Goal: Transaction & Acquisition: Purchase product/service

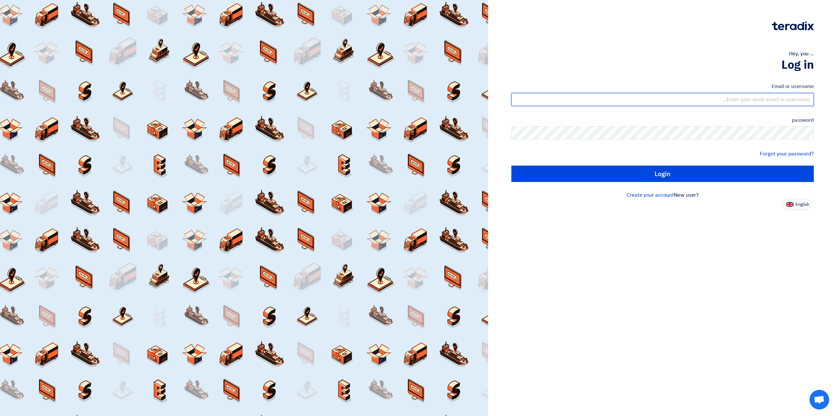
drag, startPoint x: 0, startPoint y: 0, endPoint x: 786, endPoint y: 98, distance: 792.2
click at [786, 98] on input "text" at bounding box center [662, 99] width 302 height 13
type input "wmajeed@morganti.com.sa"
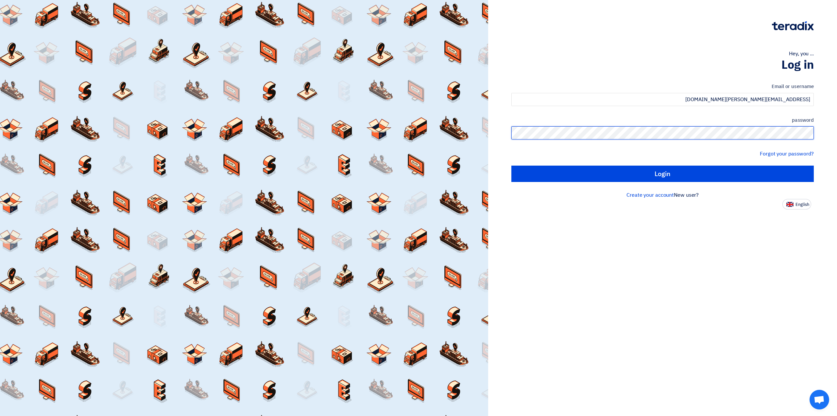
click at [511, 165] on input "Login" at bounding box center [662, 173] width 302 height 16
type input "Sign in"
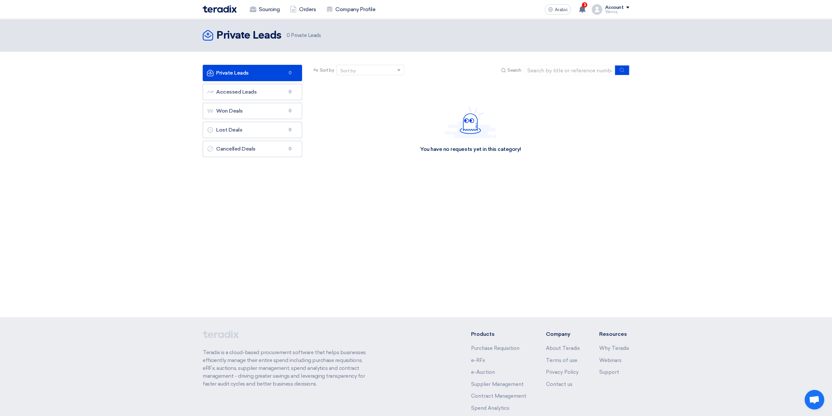
click at [360, 208] on div "Private Leads Private Leads 0 Private Leads" at bounding box center [416, 168] width 832 height 298
click at [586, 10] on use at bounding box center [582, 9] width 7 height 7
click at [552, 32] on p "A request has been edited! - "Construction of Eastern Regional Office (TURNKEY)…" at bounding box center [540, 29] width 94 height 16
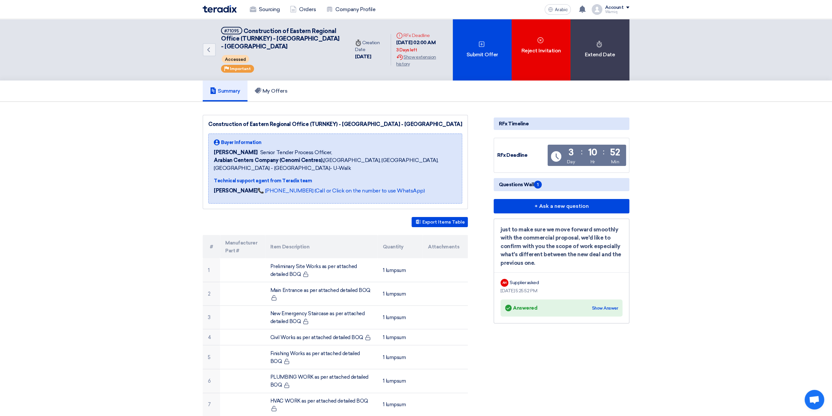
click at [405, 74] on div "Back #71095 Construction of Eastern Regional Office (TURNKEY) - Nakheel Mall - …" at bounding box center [328, 49] width 250 height 61
click at [479, 51] on font "Submit Offer" at bounding box center [482, 55] width 32 height 8
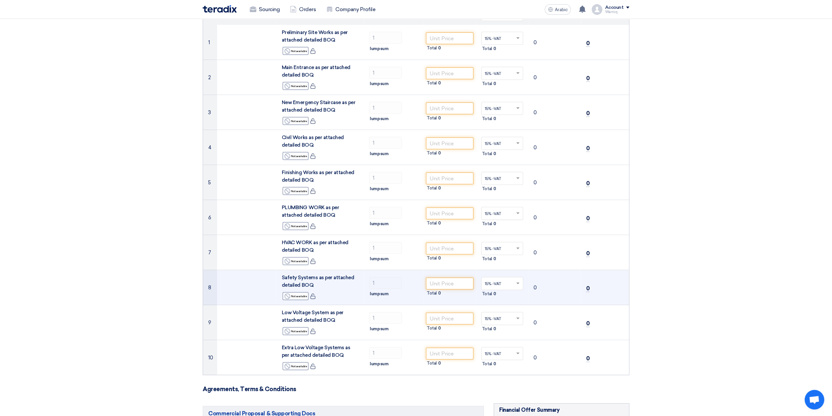
scroll to position [72, 0]
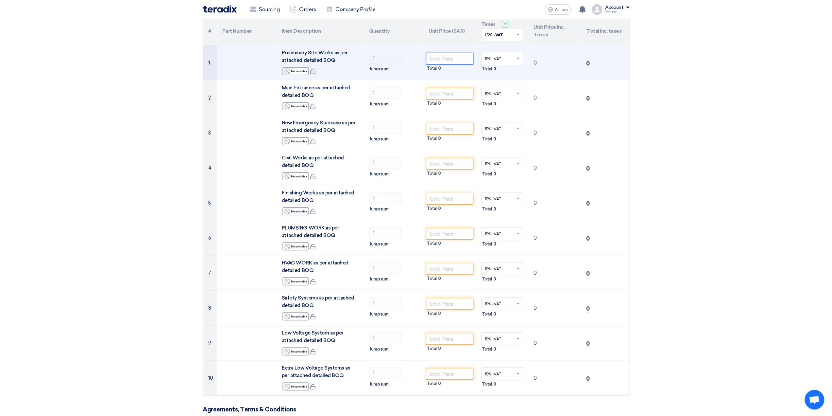
click at [439, 58] on input "number" at bounding box center [449, 59] width 47 height 12
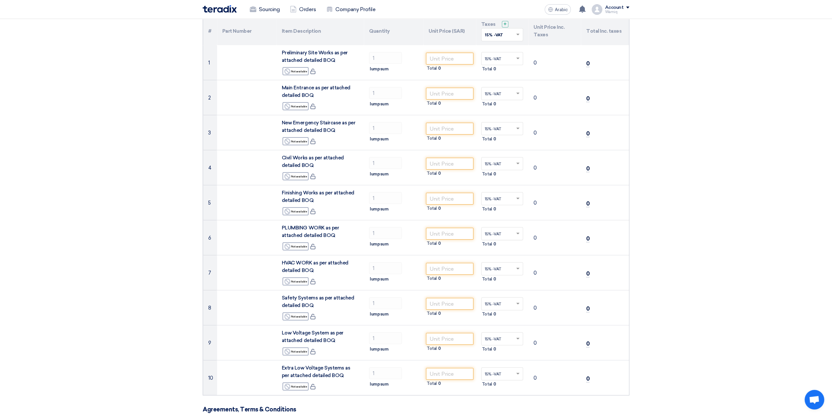
scroll to position [0, 0]
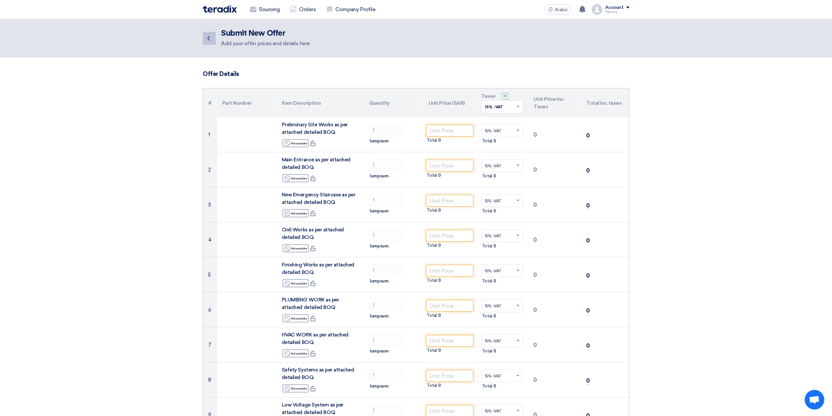
click at [206, 38] on icon "Back" at bounding box center [209, 38] width 8 height 8
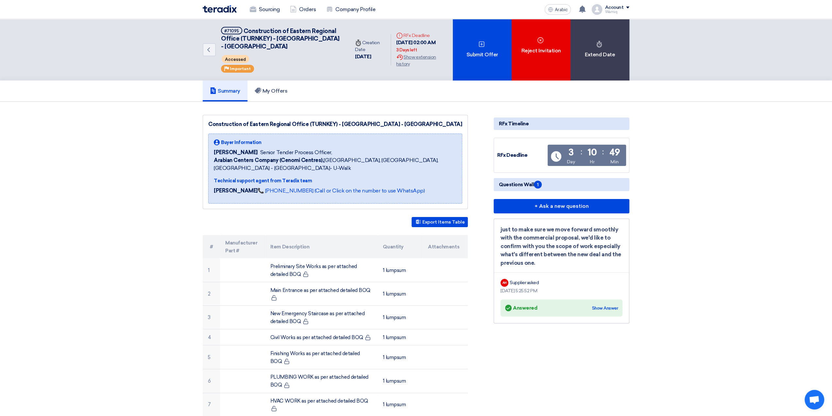
click at [404, 89] on div "Summary My Offers" at bounding box center [416, 90] width 427 height 21
click at [415, 61] on font "Show extension history" at bounding box center [416, 60] width 40 height 12
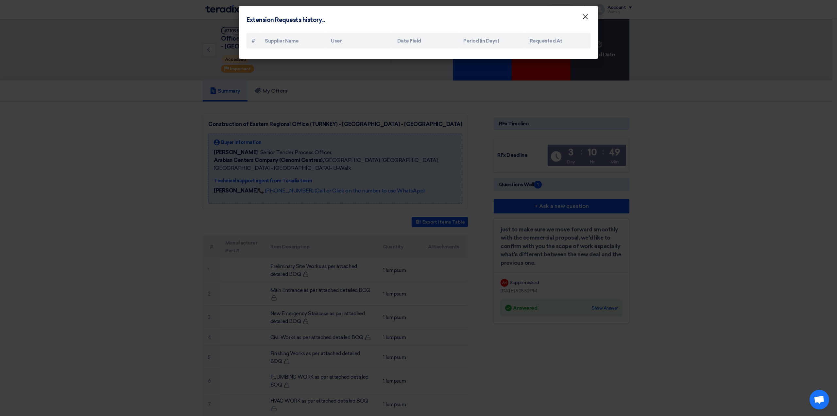
click at [586, 18] on font "×" at bounding box center [585, 18] width 7 height 13
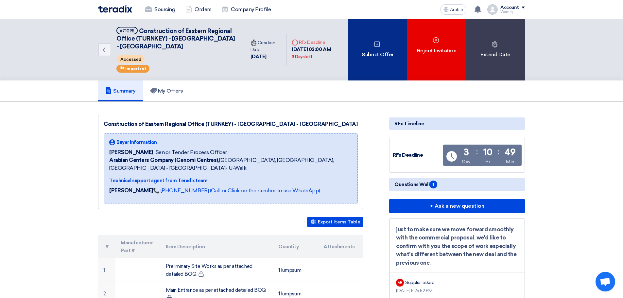
click at [385, 51] on font "Submit Offer" at bounding box center [378, 54] width 32 height 6
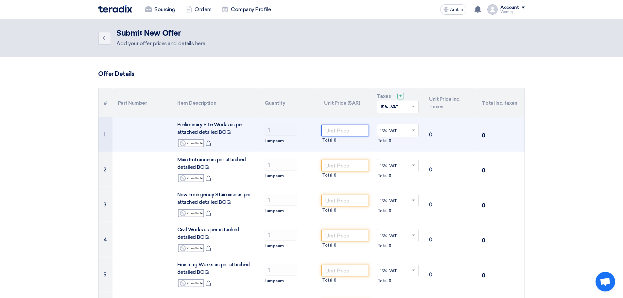
click at [336, 128] on input "number" at bounding box center [344, 131] width 47 height 12
type input "234975"
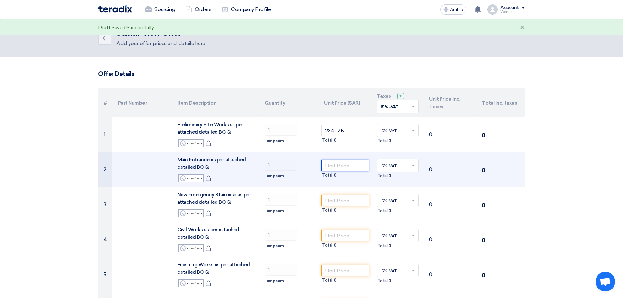
click at [360, 165] on input "number" at bounding box center [344, 166] width 47 height 12
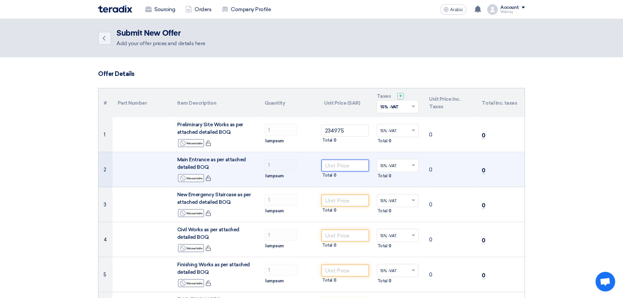
click at [333, 166] on input "number" at bounding box center [344, 166] width 47 height 12
type input "980205"
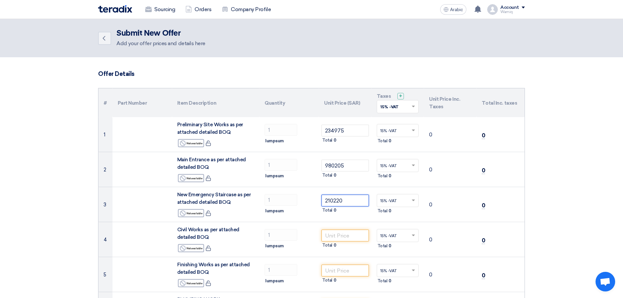
type input "210220"
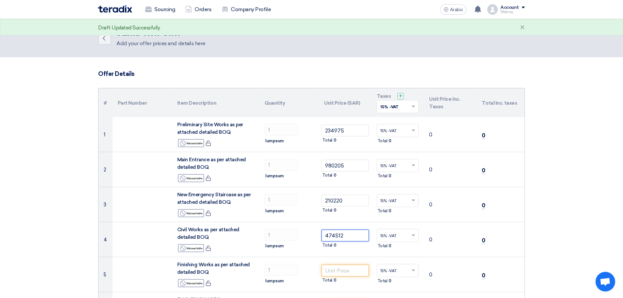
type input "474512"
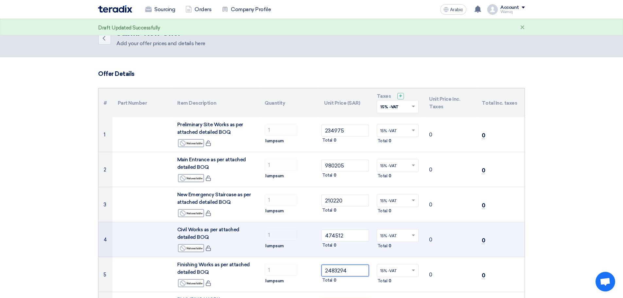
type input "2483294"
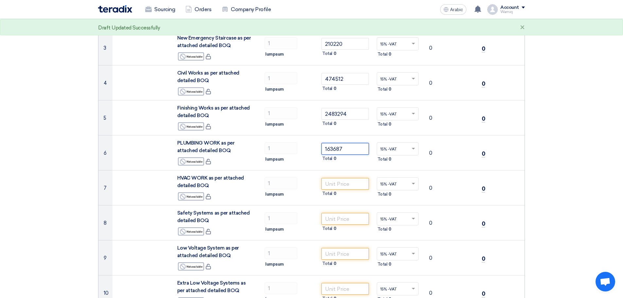
type input "163687"
type input "1413553"
type input "410875"
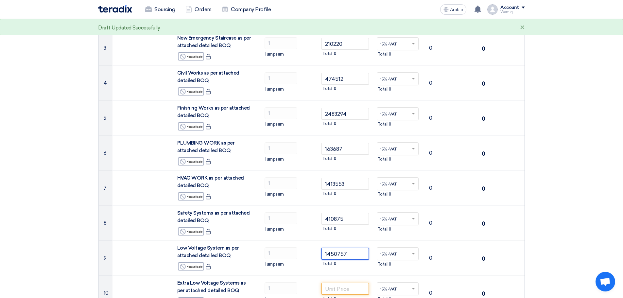
type input "1450757"
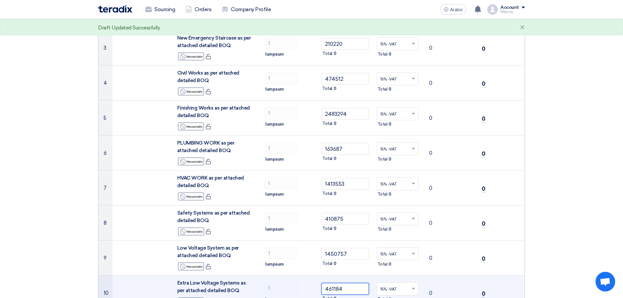
type input "461184"
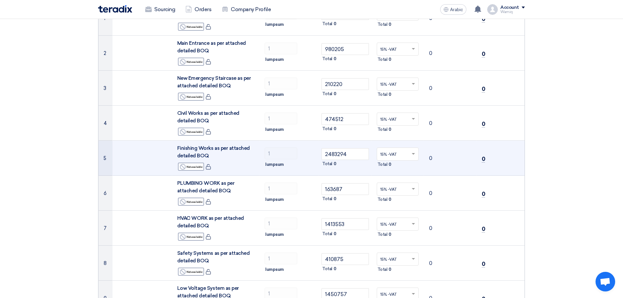
scroll to position [134, 0]
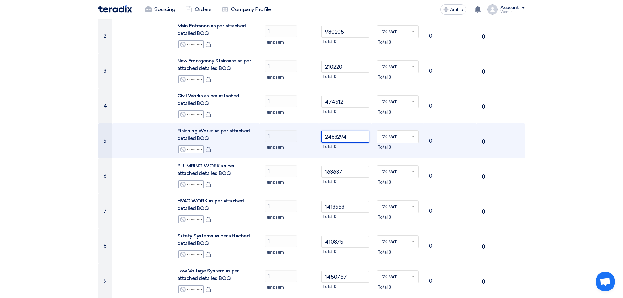
click at [354, 138] on input "2483294" at bounding box center [344, 137] width 47 height 12
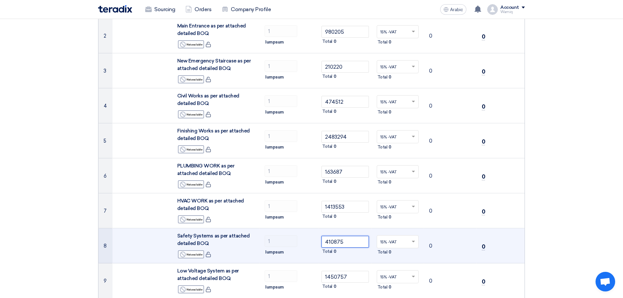
click at [357, 241] on input "410875" at bounding box center [344, 242] width 47 height 12
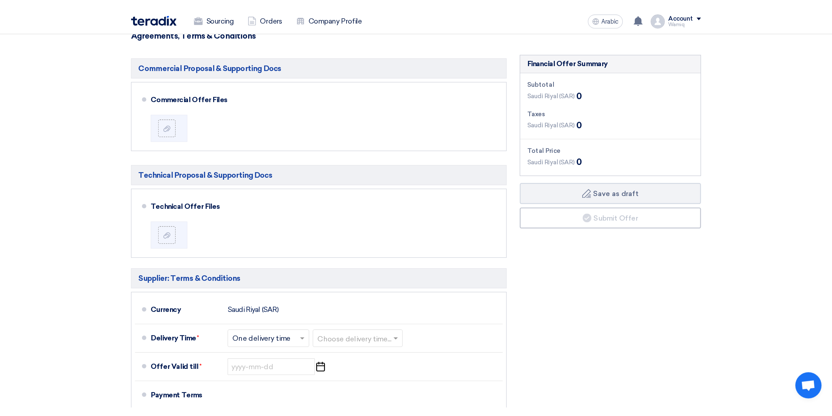
scroll to position [461, 0]
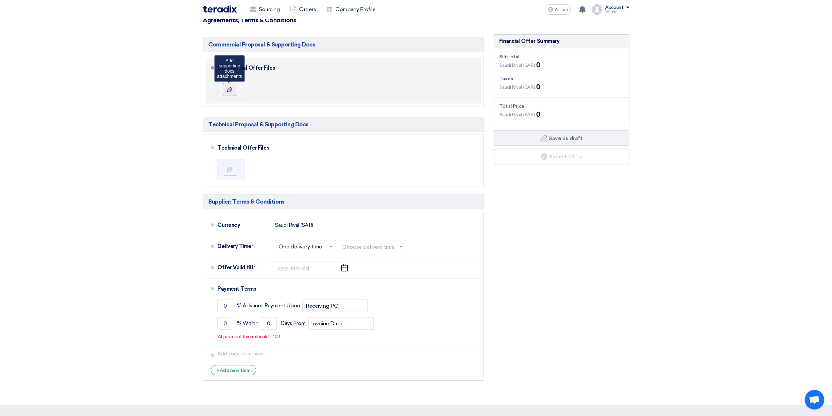
click at [229, 89] on icon at bounding box center [229, 89] width 5 height 5
click at [0, 0] on input "file" at bounding box center [0, 0] width 0 height 0
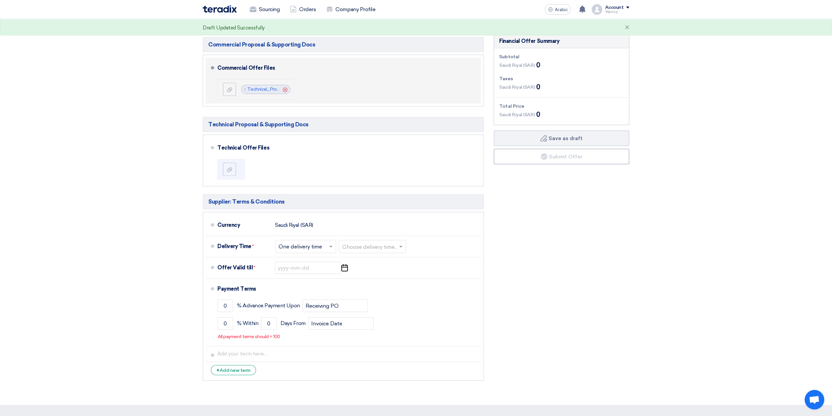
click at [285, 88] on use at bounding box center [285, 89] width 5 height 5
click at [226, 89] on div at bounding box center [230, 89] width 8 height 7
click at [0, 0] on input "file" at bounding box center [0, 0] width 0 height 0
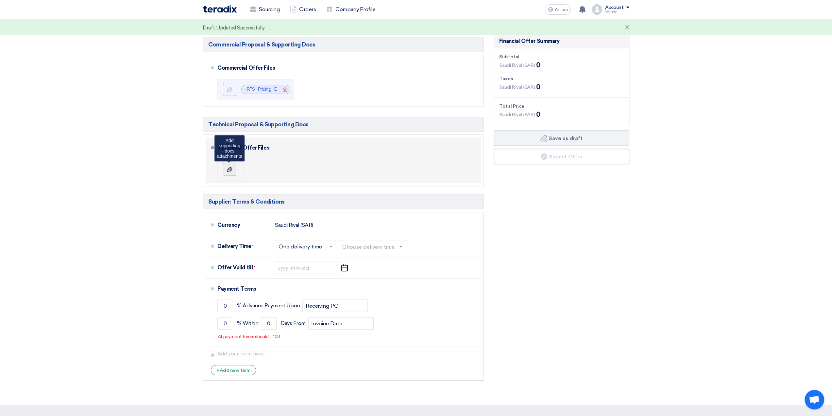
click at [226, 168] on div at bounding box center [230, 169] width 8 height 7
click at [0, 0] on input "file" at bounding box center [0, 0] width 0 height 0
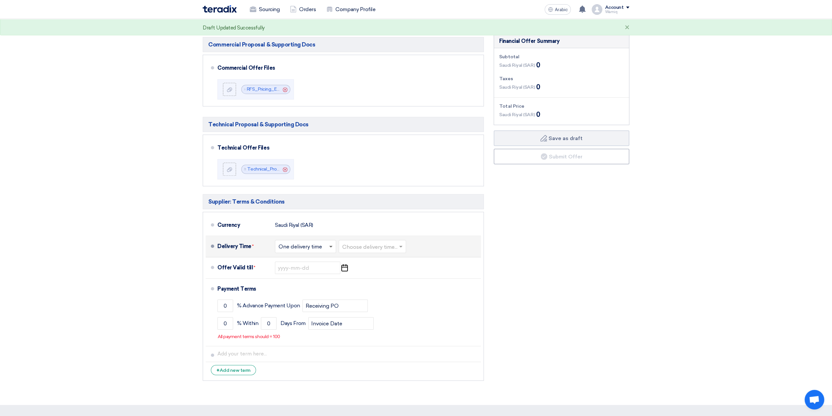
click at [332, 246] on span at bounding box center [332, 246] width 8 height 7
click at [315, 270] on font "One delivery time" at bounding box center [301, 272] width 45 height 6
click at [391, 246] on input "text" at bounding box center [372, 246] width 61 height 9
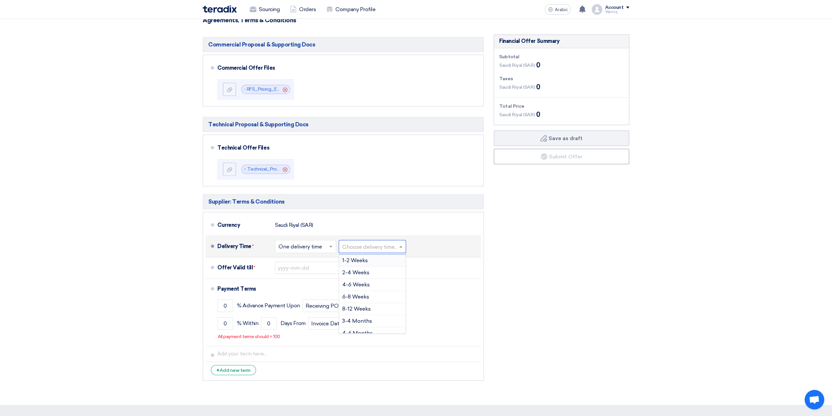
scroll to position [33, 0]
click at [379, 310] on div "3-4 Months" at bounding box center [372, 312] width 67 height 12
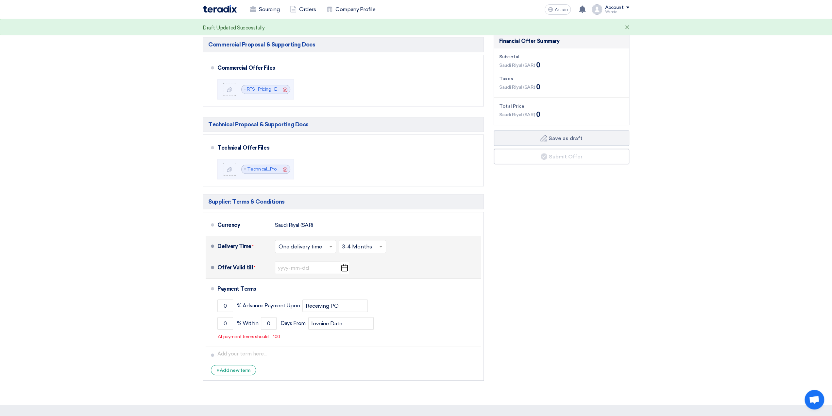
click at [343, 267] on icon "Pick a date" at bounding box center [344, 268] width 9 height 12
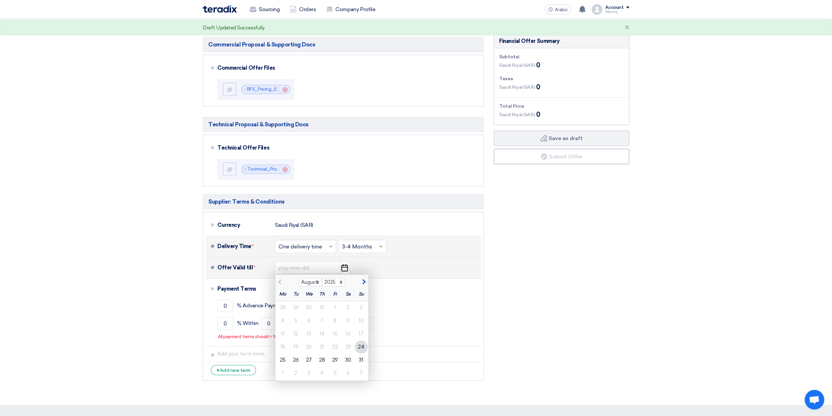
click at [364, 281] on span "button" at bounding box center [363, 282] width 4 height 6
select select "11"
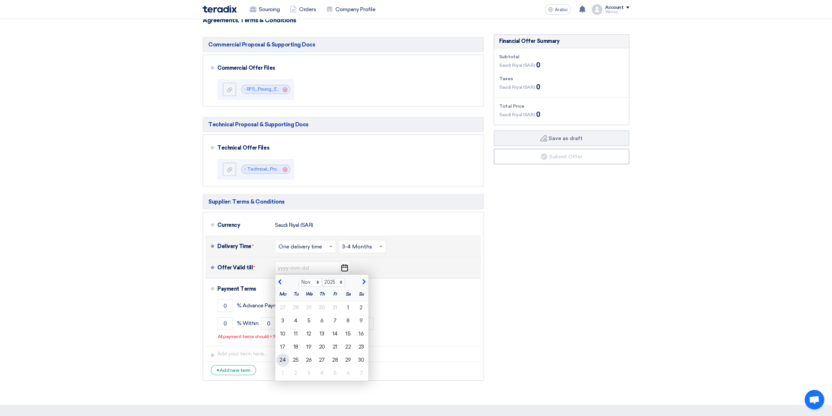
click at [282, 357] on font "24" at bounding box center [283, 359] width 6 height 6
type input "[DATE]"
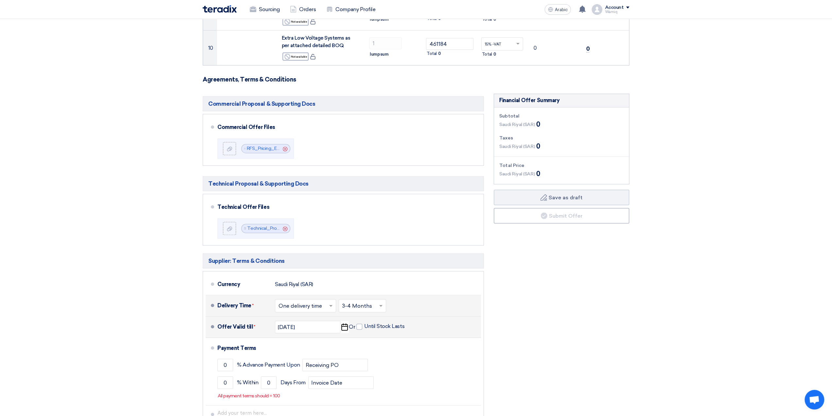
scroll to position [327, 0]
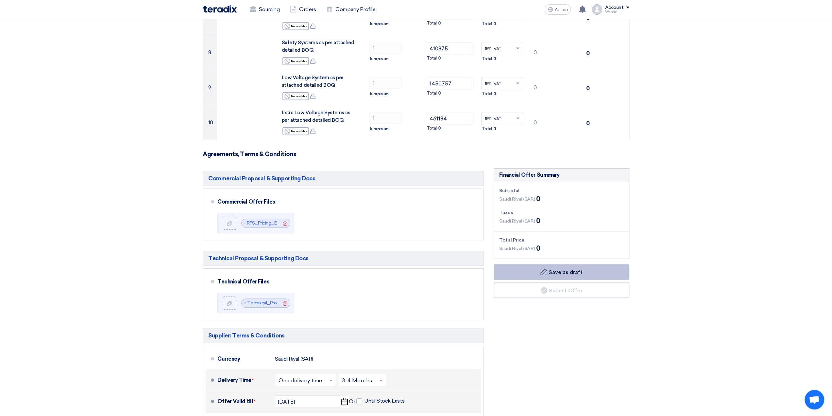
click at [549, 273] on font "Save as draft" at bounding box center [566, 272] width 34 height 6
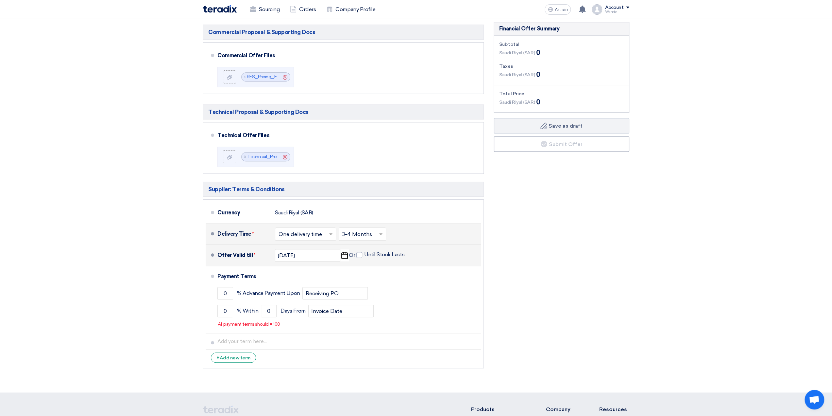
scroll to position [491, 0]
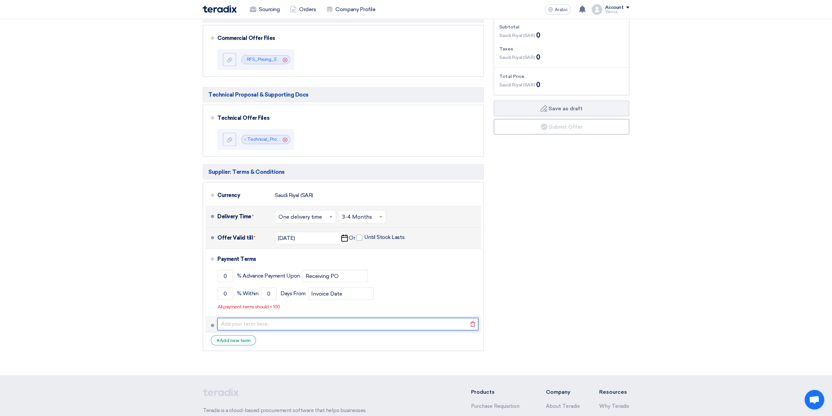
click at [267, 319] on input "text" at bounding box center [347, 324] width 261 height 12
click at [365, 321] on input "text" at bounding box center [347, 324] width 261 height 12
paste input "Contractual Aspects: (Bases of Proposal and Exclusions) Conditions 1.0 - All as…"
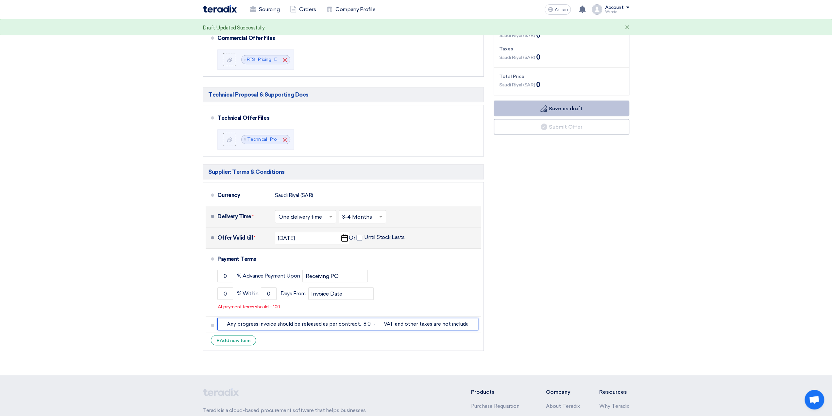
type input "Contractual Aspects: (Bases of Proposal and Exclusions) Conditions 1.0 - All as…"
click at [542, 110] on use at bounding box center [544, 108] width 7 height 7
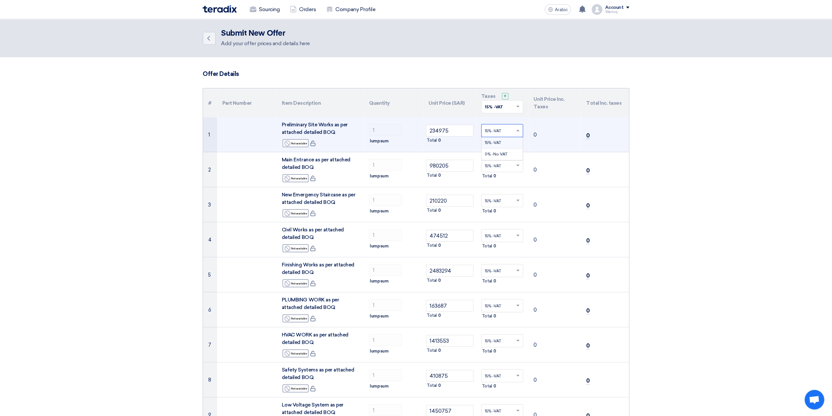
click at [518, 132] on span at bounding box center [519, 131] width 8 height 6
click at [484, 132] on div at bounding box center [503, 130] width 42 height 11
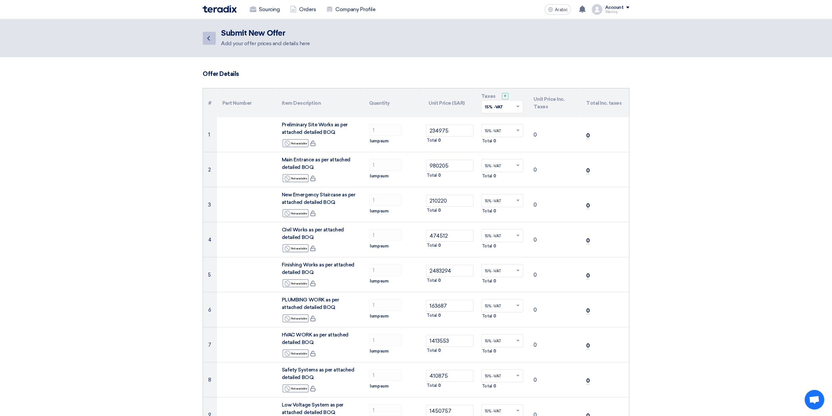
click at [210, 37] on icon "Back" at bounding box center [209, 38] width 8 height 8
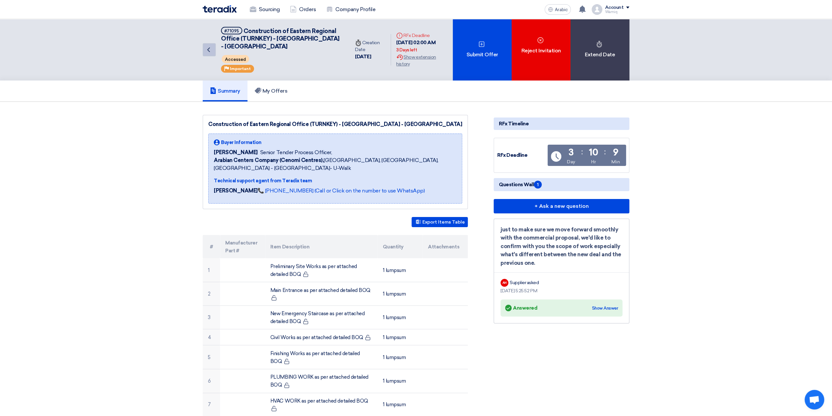
click at [205, 51] on icon "Back" at bounding box center [209, 50] width 8 height 8
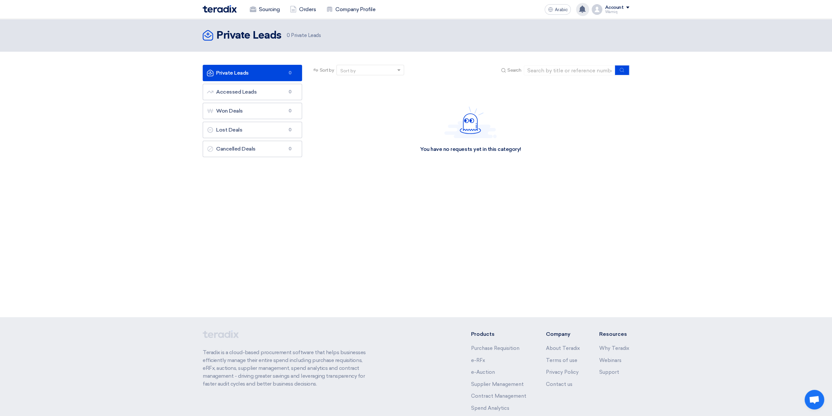
click at [583, 9] on use at bounding box center [582, 9] width 7 height 7
click at [546, 30] on font "A request has been edited! - "Construction of Eastern Regional Office (TURNKEY)…" at bounding box center [539, 29] width 92 height 16
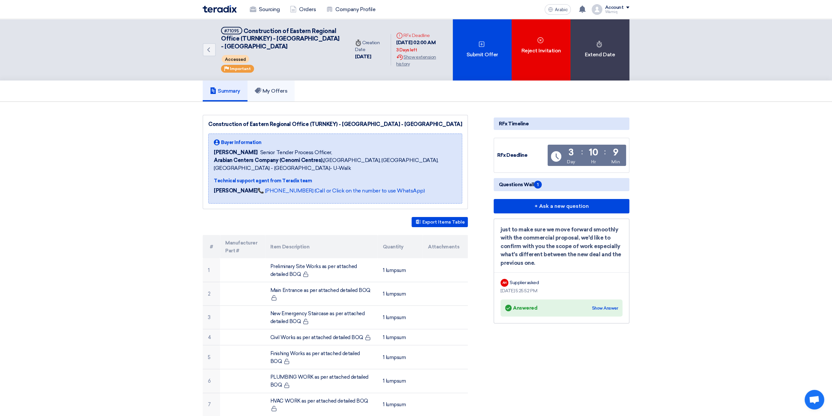
click at [281, 89] on font "My Offers" at bounding box center [275, 91] width 25 height 6
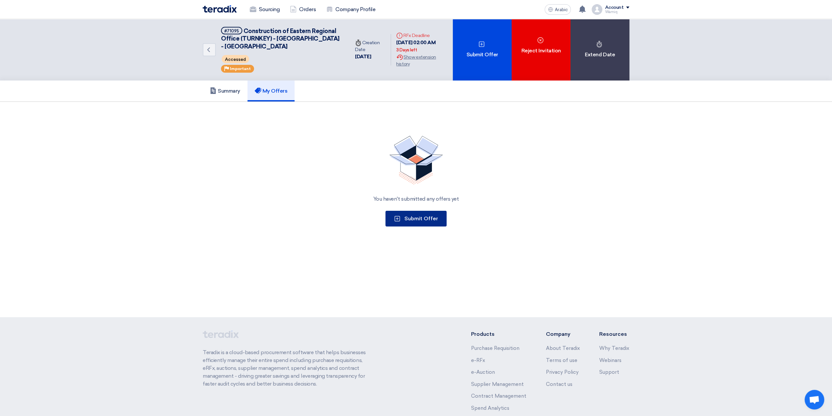
click at [411, 217] on font "Submit Offer" at bounding box center [421, 218] width 34 height 6
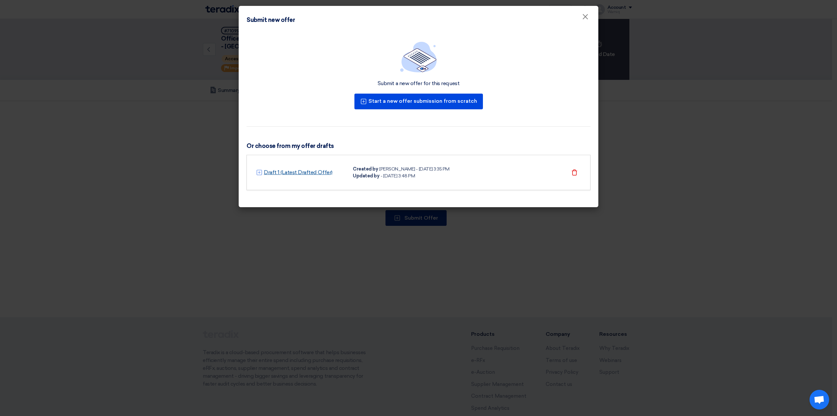
click at [318, 170] on link "Draft 1 (Latest Drafted Offer)" at bounding box center [298, 172] width 69 height 8
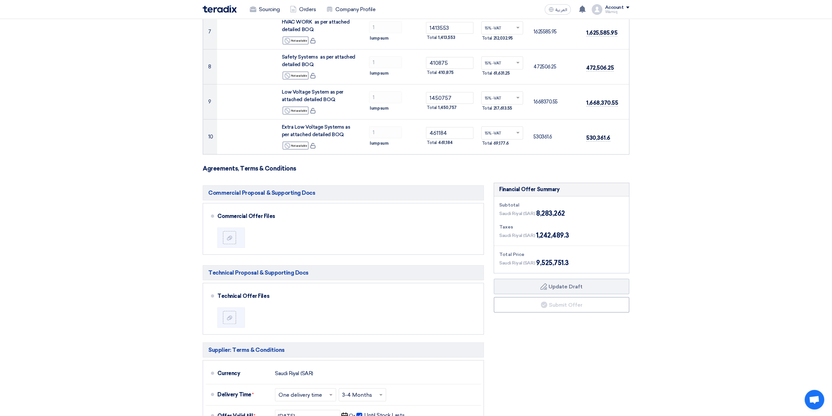
scroll to position [327, 0]
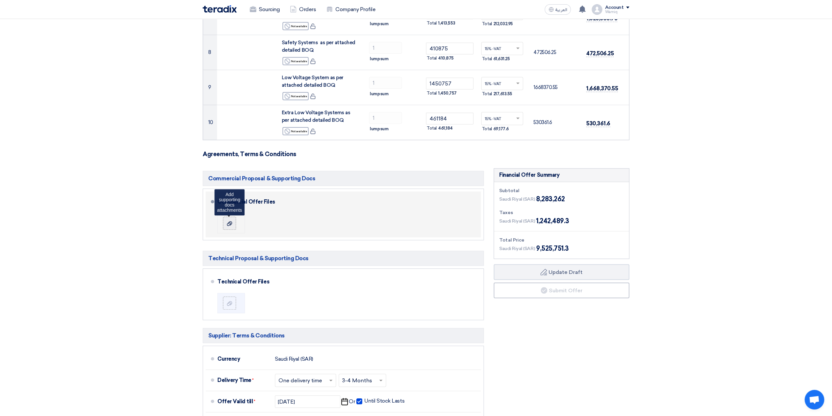
click at [232, 221] on icon at bounding box center [229, 223] width 5 height 5
click at [0, 0] on input "file" at bounding box center [0, 0] width 0 height 0
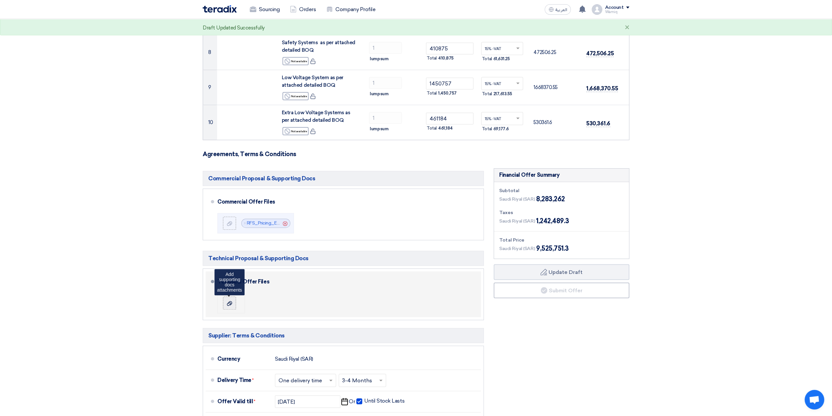
click at [229, 303] on use at bounding box center [229, 303] width 5 height 5
click at [0, 0] on input "file" at bounding box center [0, 0] width 0 height 0
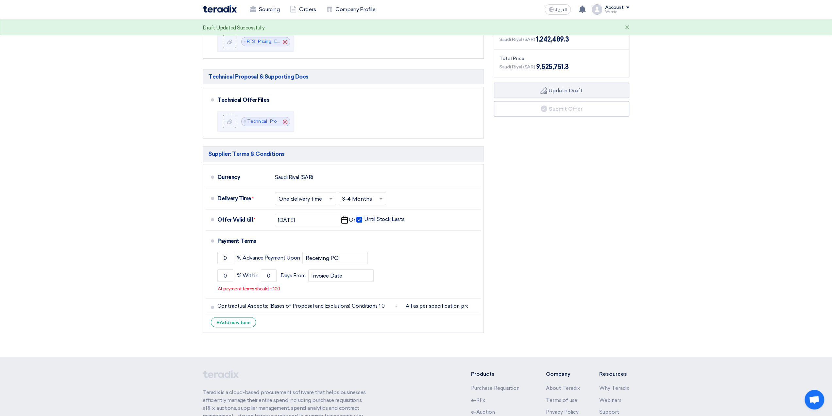
scroll to position [523, 0]
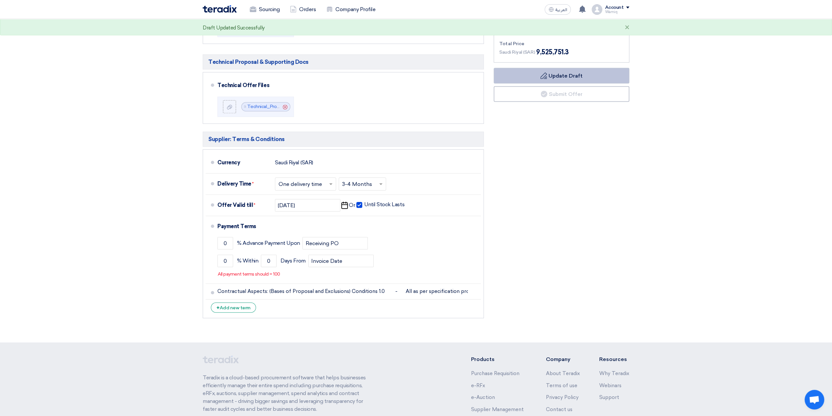
click at [541, 76] on icon "Draft" at bounding box center [544, 75] width 7 height 7
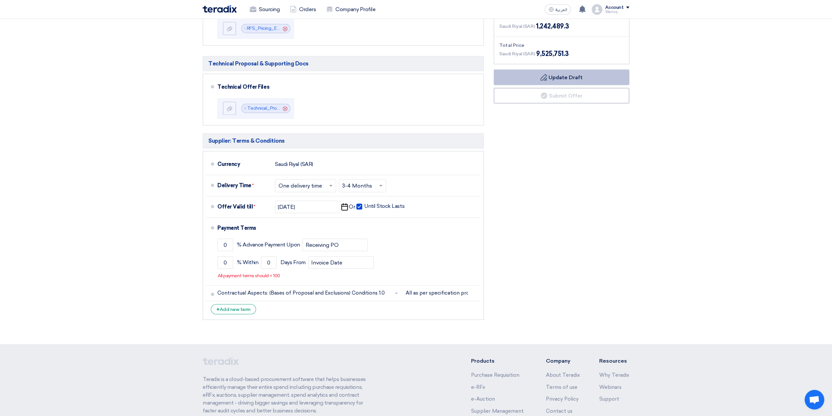
scroll to position [556, 0]
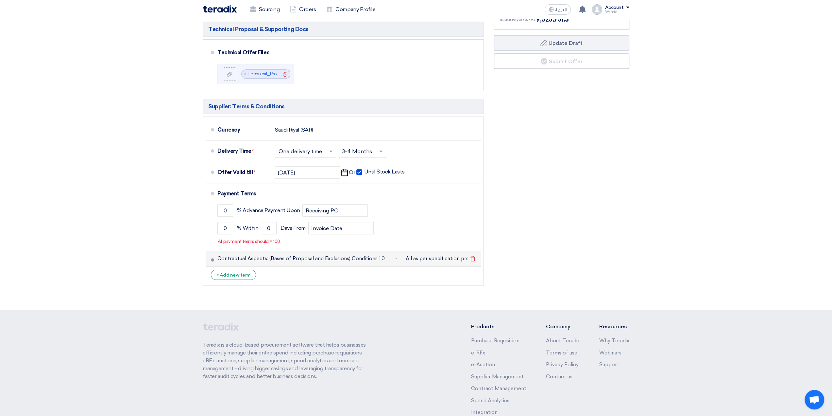
click at [212, 258] on span at bounding box center [212, 259] width 3 height 3
click at [564, 42] on button "Draft Update Draft" at bounding box center [562, 43] width 136 height 16
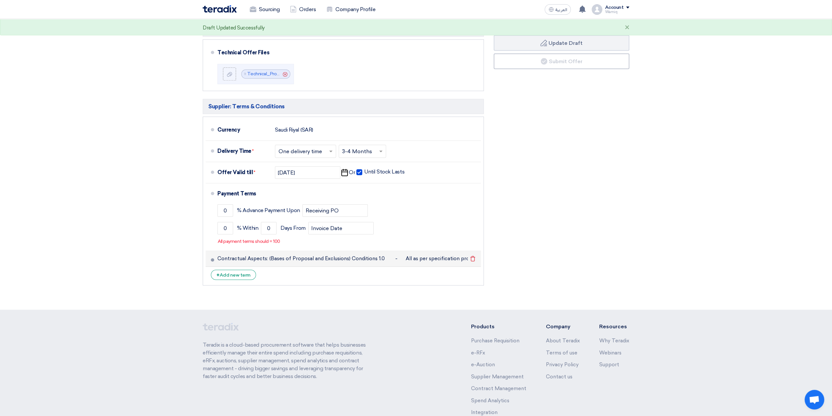
click at [213, 258] on span at bounding box center [212, 259] width 3 height 3
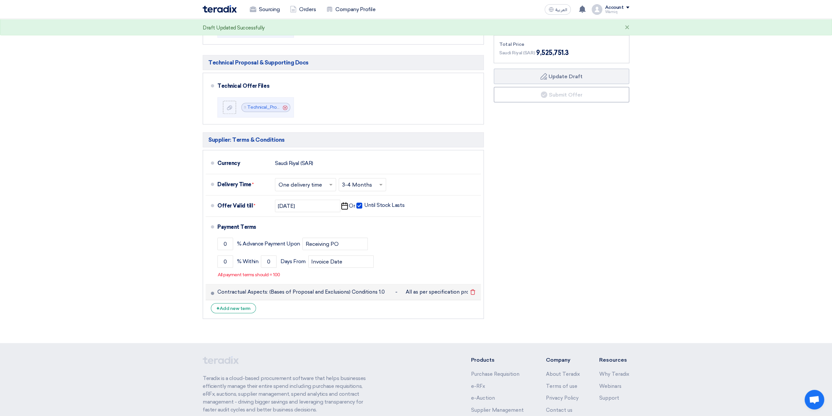
scroll to position [491, 0]
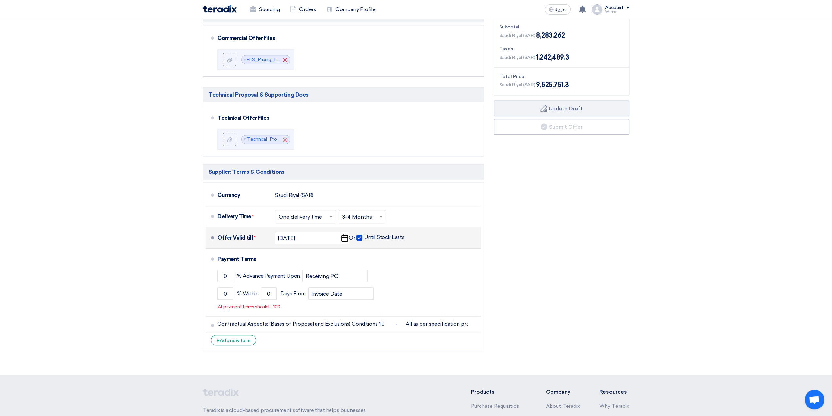
click at [357, 235] on span at bounding box center [359, 237] width 6 height 6
click at [364, 235] on input "Until Stock Lasts" at bounding box center [385, 240] width 42 height 12
click at [360, 236] on span at bounding box center [359, 237] width 6 height 6
click at [364, 236] on input "Until Stock Lasts" at bounding box center [385, 240] width 42 height 12
checkbox input "true"
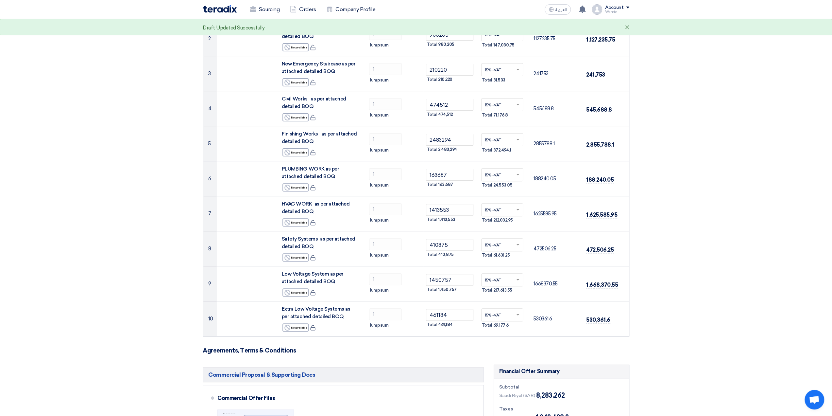
scroll to position [0, 0]
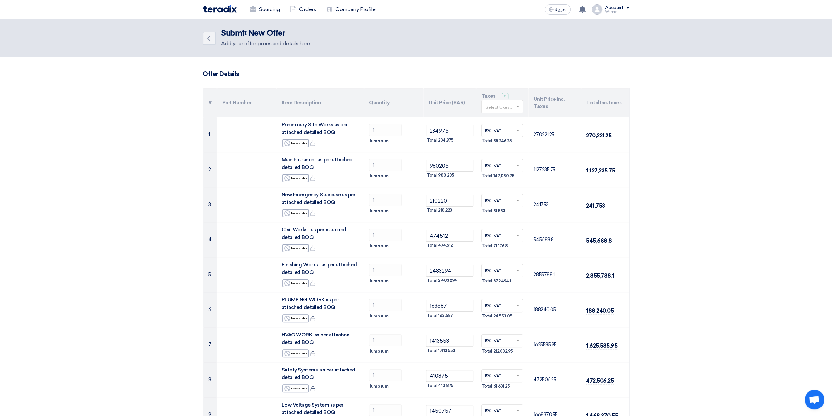
click at [262, 34] on h2 "Submit New Offer" at bounding box center [265, 33] width 89 height 9
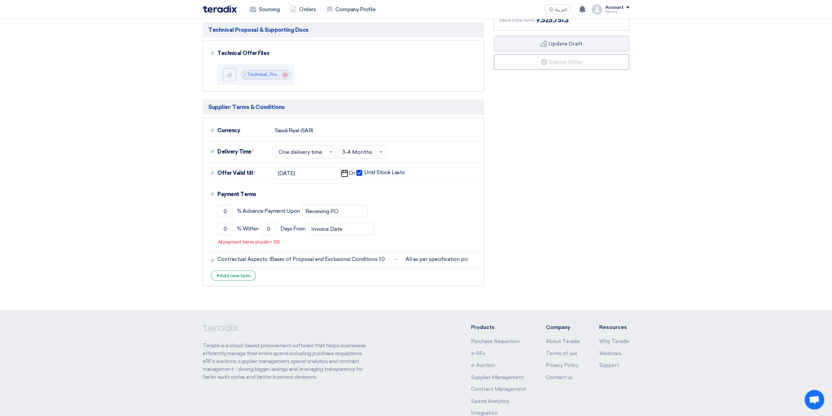
scroll to position [556, 0]
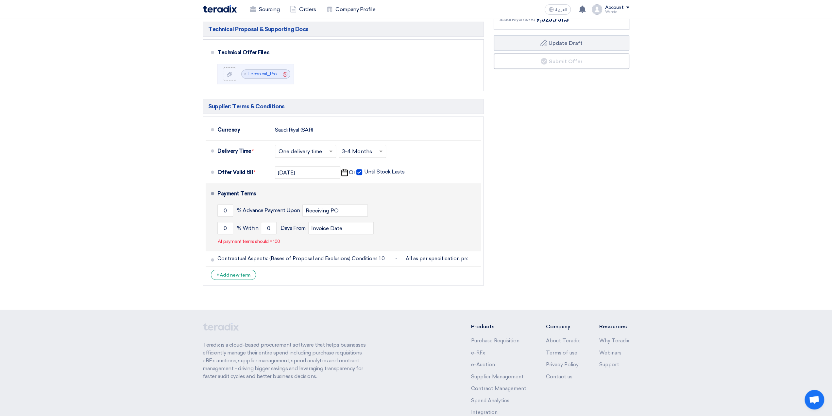
click at [212, 192] on span at bounding box center [212, 193] width 3 height 3
drag, startPoint x: 227, startPoint y: 210, endPoint x: 213, endPoint y: 209, distance: 14.1
click at [213, 209] on li "Payment Terms 0 % Advance Payment Upon Receiving PO 0 % Within 0" at bounding box center [343, 217] width 275 height 68
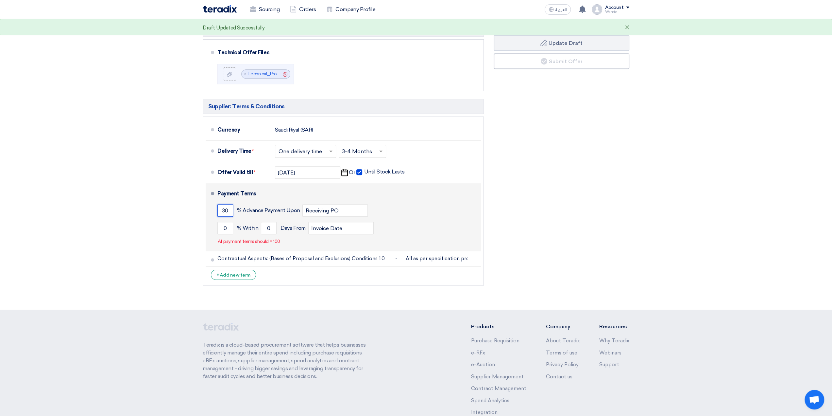
type input "30"
type input "20"
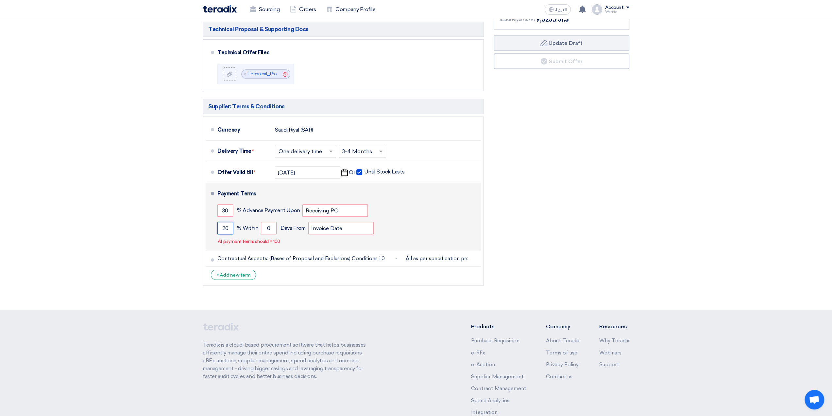
drag, startPoint x: 230, startPoint y: 227, endPoint x: 215, endPoint y: 225, distance: 15.2
click at [215, 225] on li "Payment Terms 30 % Advance Payment Upon Receiving PO 20 % Within 0" at bounding box center [343, 217] width 275 height 68
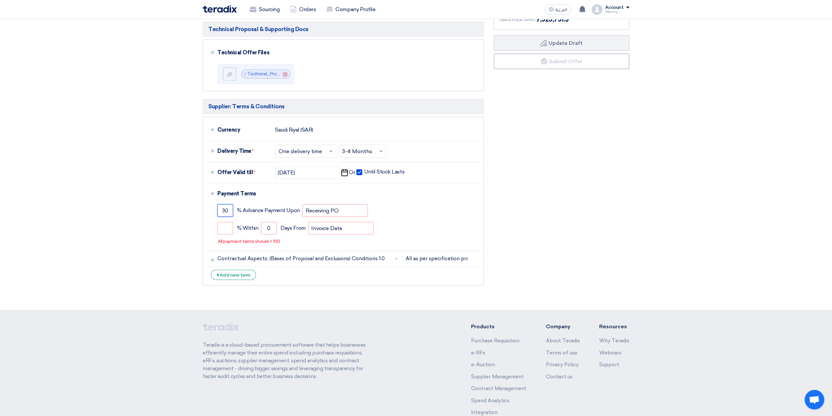
drag, startPoint x: 230, startPoint y: 208, endPoint x: 196, endPoint y: 207, distance: 33.4
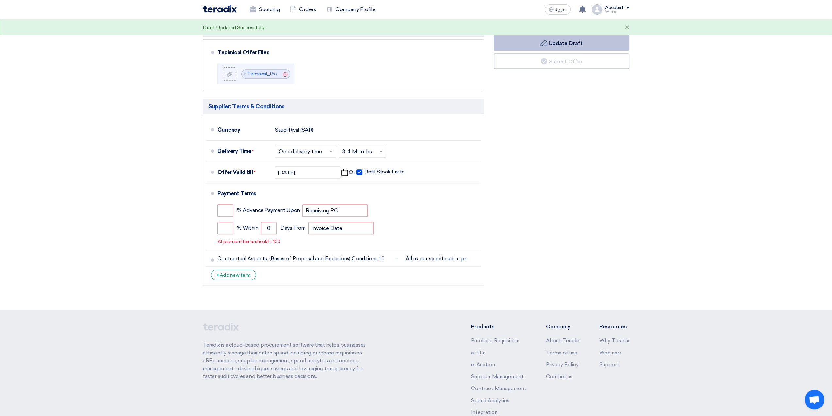
click at [539, 43] on button "Draft Update Draft" at bounding box center [562, 43] width 136 height 16
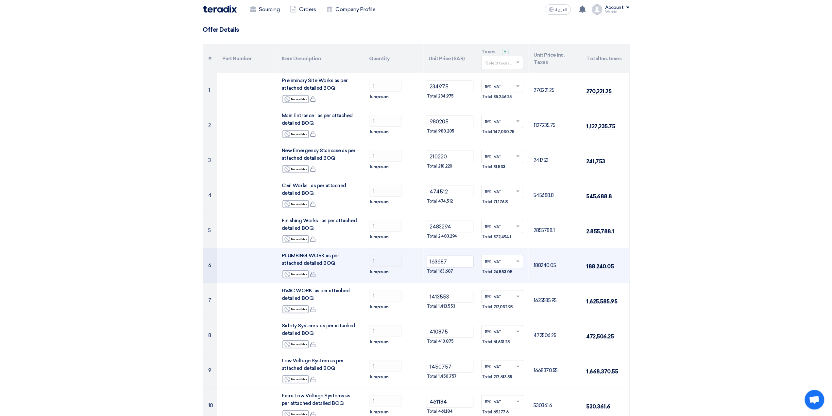
scroll to position [0, 0]
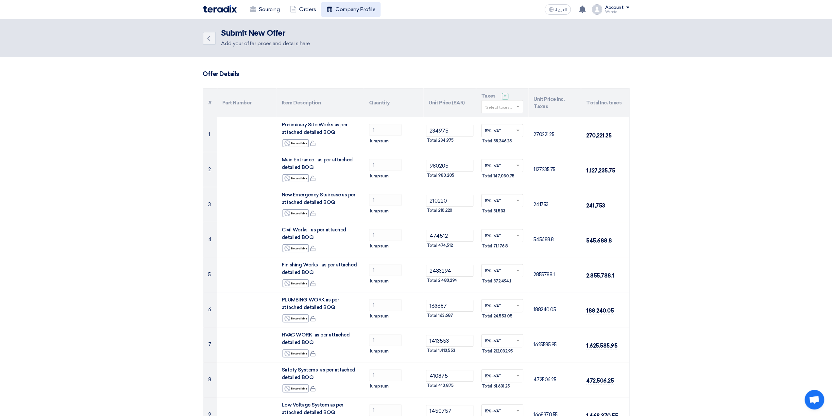
click at [351, 8] on link "Company Profile" at bounding box center [351, 9] width 60 height 14
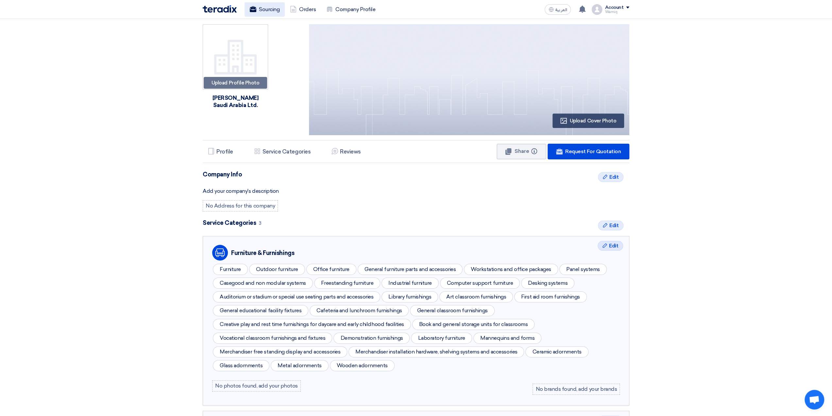
click at [273, 11] on link "Sourcing" at bounding box center [265, 9] width 40 height 14
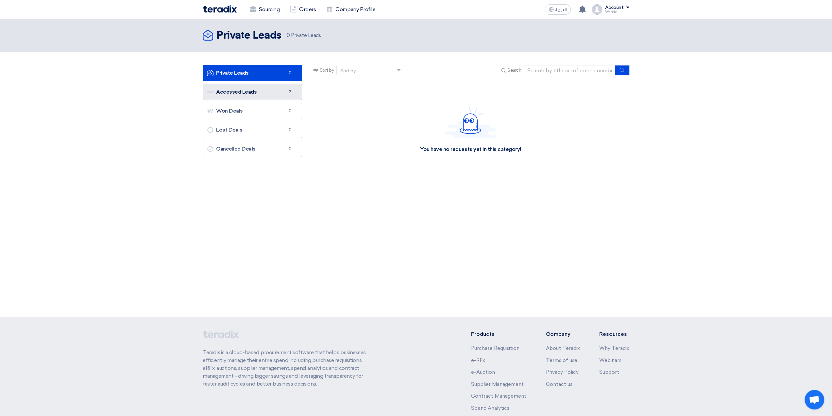
click at [253, 94] on link "Accessed Leads Accessed Leads 2" at bounding box center [252, 92] width 99 height 16
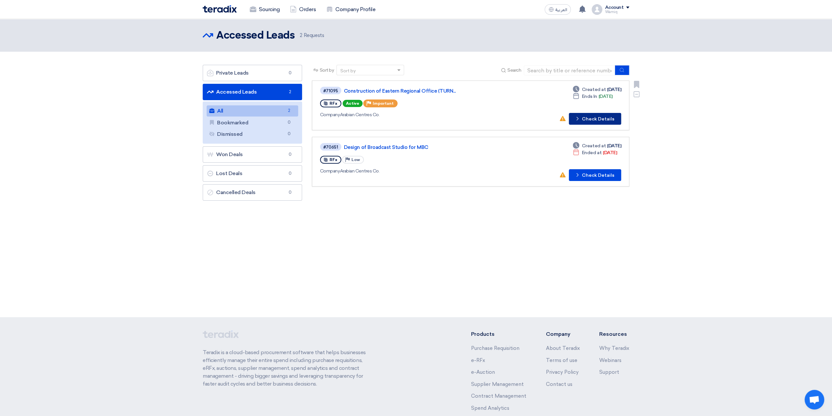
click at [593, 118] on button "Check details Check Details" at bounding box center [595, 119] width 52 height 12
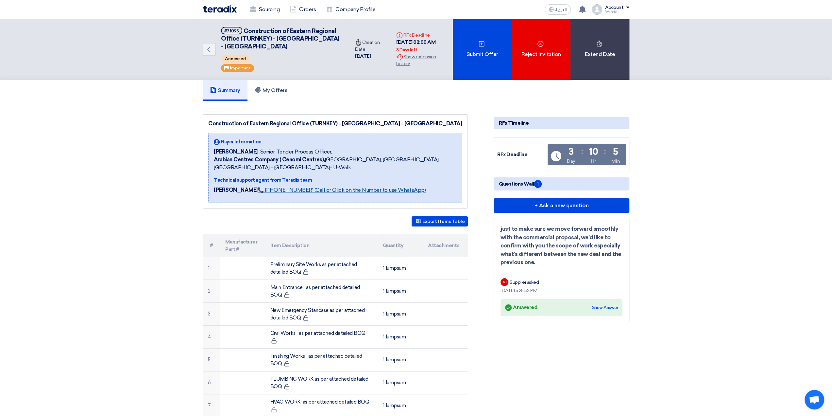
click at [347, 188] on link "📞 +201126222664 (Call or Click on the Number to use WhatsApp)" at bounding box center [342, 190] width 168 height 6
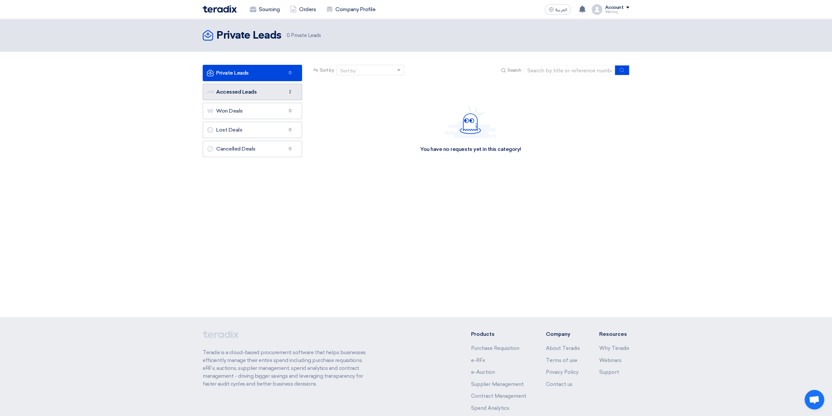
click at [277, 92] on link "Accessed Leads Accessed Leads 2" at bounding box center [252, 92] width 99 height 16
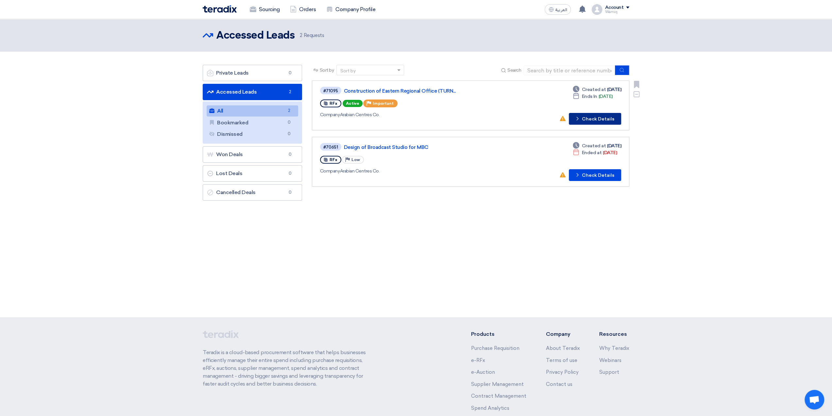
click at [601, 117] on button "Check details Check Details" at bounding box center [595, 119] width 52 height 12
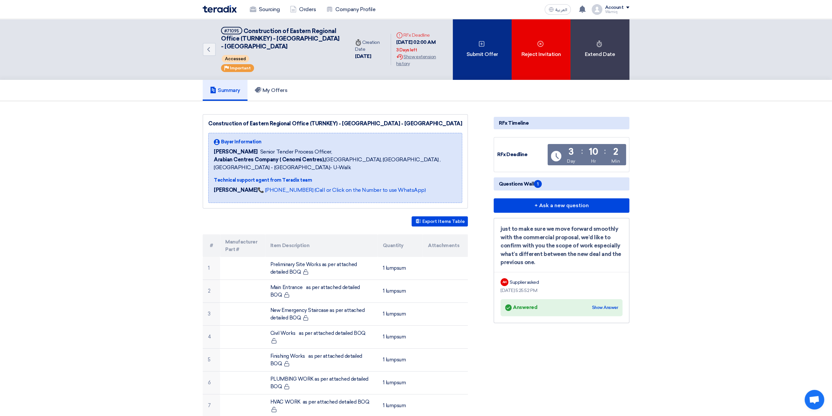
click at [499, 54] on div "Submit Offer" at bounding box center [482, 49] width 59 height 61
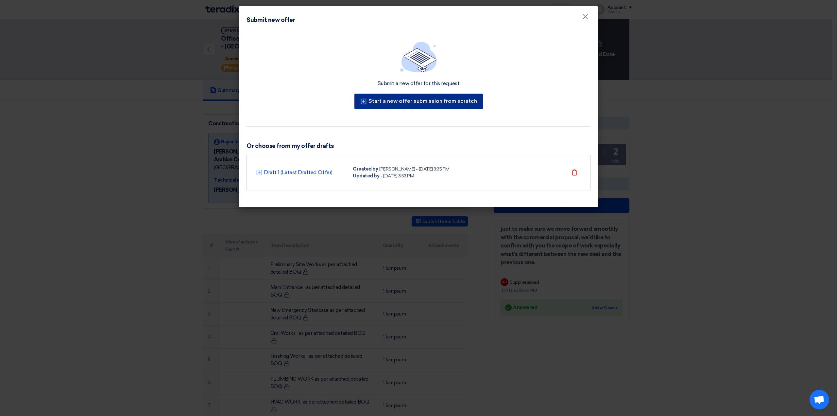
click at [411, 98] on button "Start a new offer submission from scratch" at bounding box center [418, 102] width 129 height 16
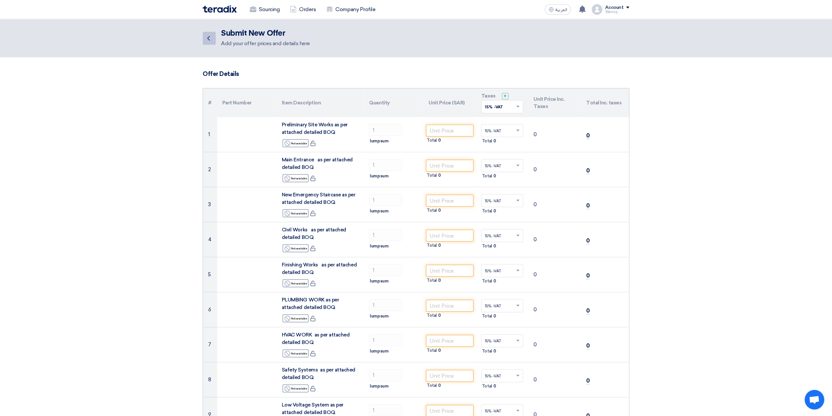
click at [211, 40] on icon "Back" at bounding box center [209, 38] width 8 height 8
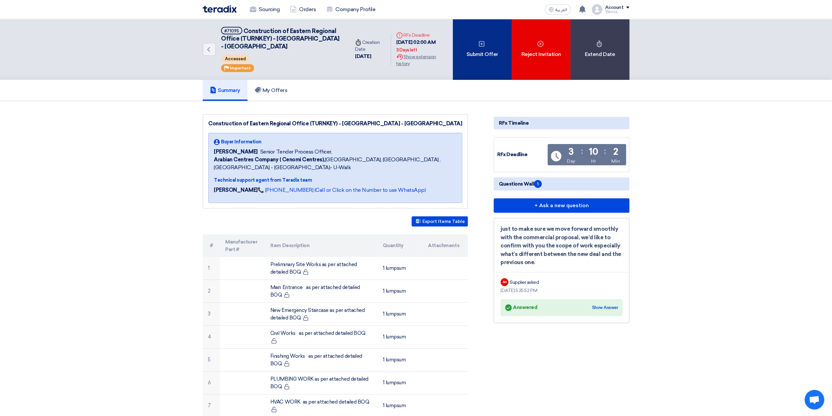
click at [477, 53] on div "Submit Offer" at bounding box center [482, 49] width 59 height 61
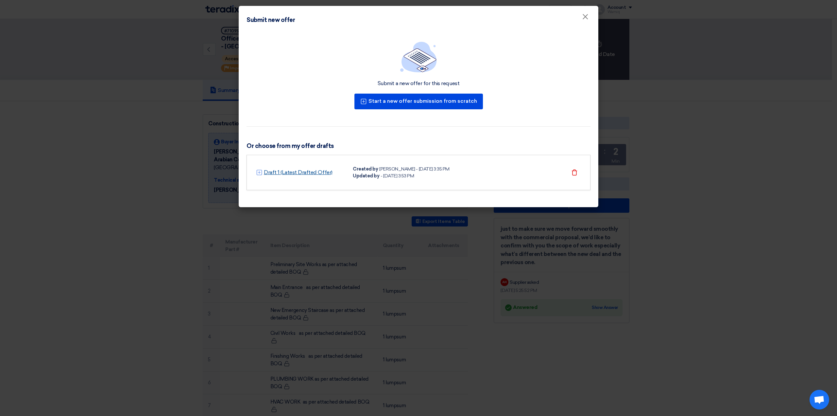
click at [298, 172] on link "Draft 1 (Latest Drafted Offer)" at bounding box center [298, 172] width 69 height 8
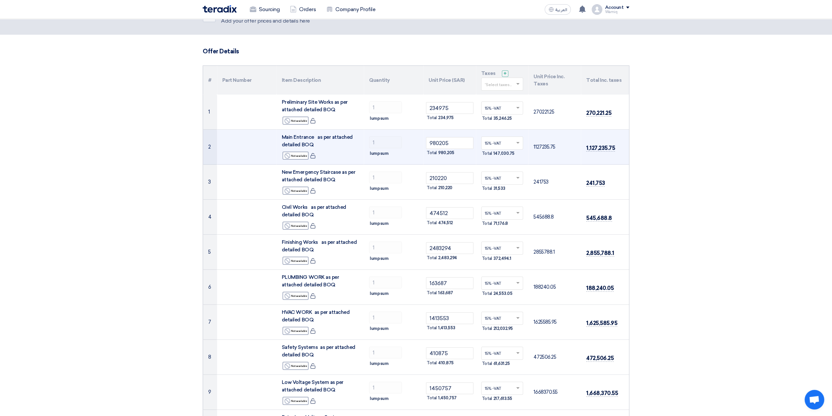
scroll to position [33, 0]
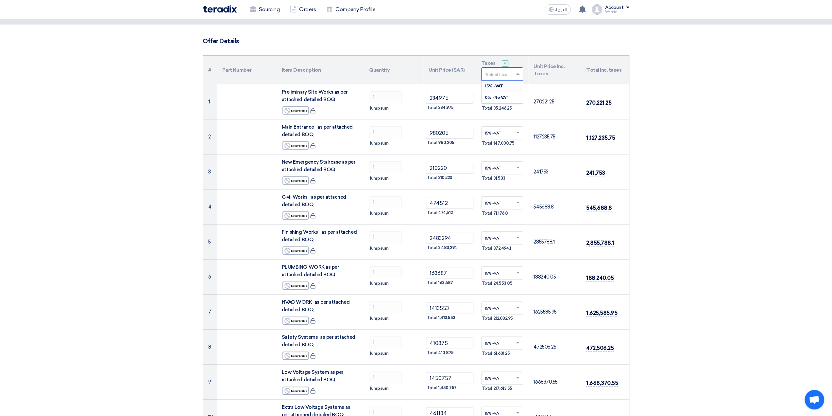
click at [519, 75] on span at bounding box center [519, 74] width 8 height 6
click at [494, 84] on span "15% -VAT" at bounding box center [494, 86] width 18 height 5
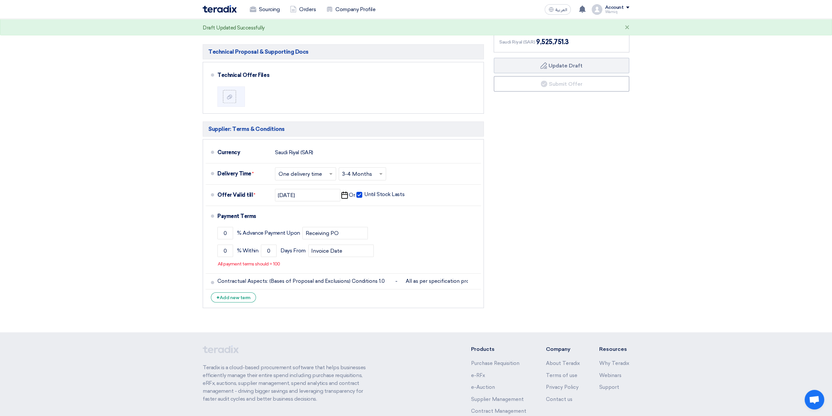
scroll to position [523, 0]
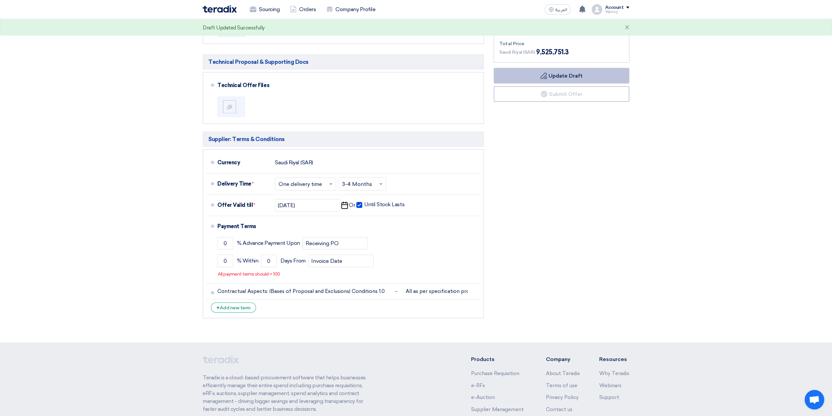
click at [553, 76] on button "Draft Update Draft" at bounding box center [562, 76] width 136 height 16
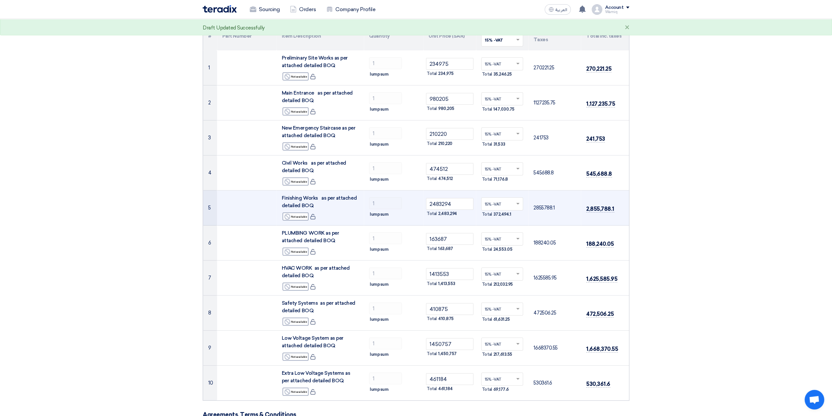
scroll to position [0, 0]
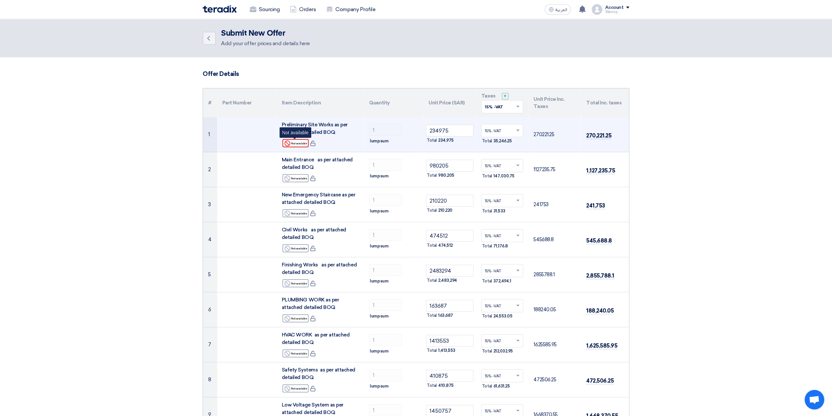
click at [302, 142] on div "Reject Not available" at bounding box center [296, 143] width 26 height 8
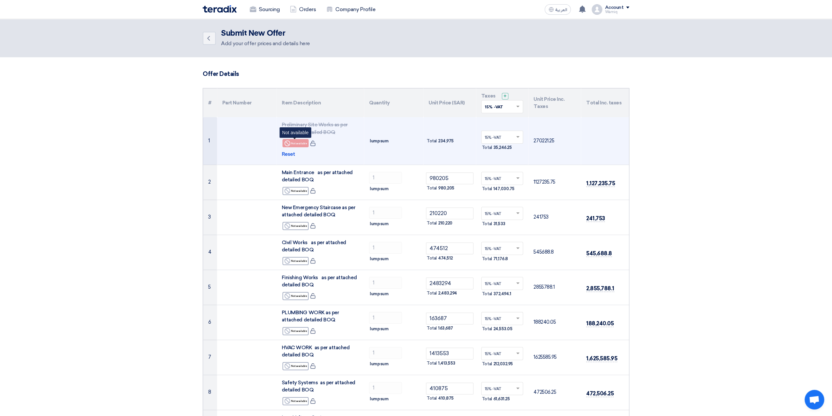
click at [302, 142] on div "Reject Not available" at bounding box center [296, 143] width 26 height 8
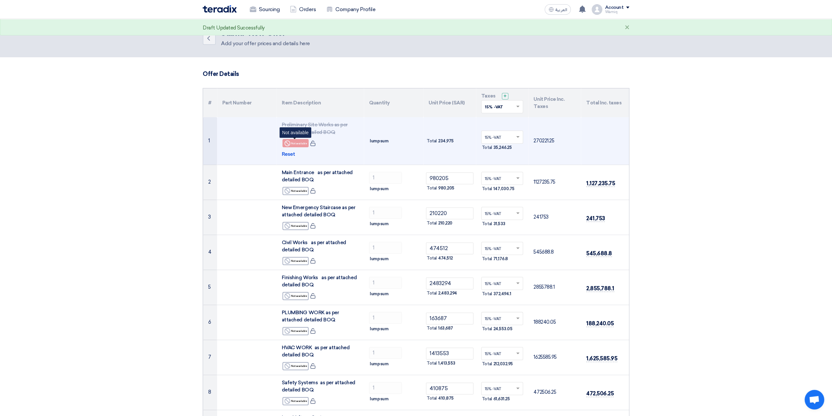
click at [302, 142] on div "Reject Not available" at bounding box center [296, 143] width 26 height 8
click at [287, 141] on use at bounding box center [287, 143] width 6 height 6
click at [284, 153] on span "Reset" at bounding box center [288, 154] width 13 height 8
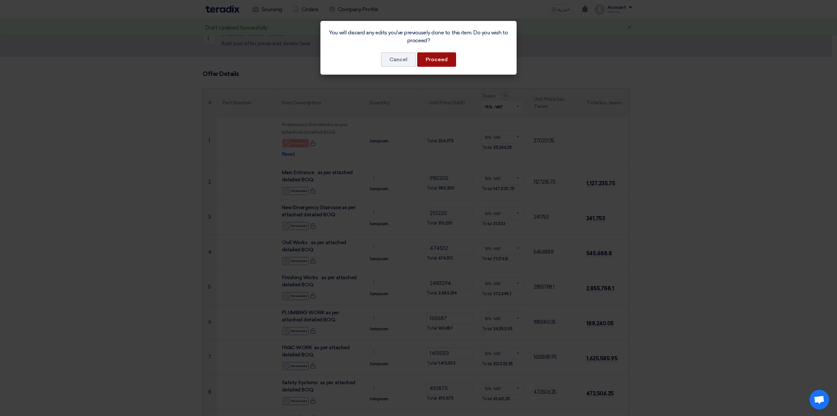
click at [435, 61] on button "Proceed" at bounding box center [436, 59] width 39 height 14
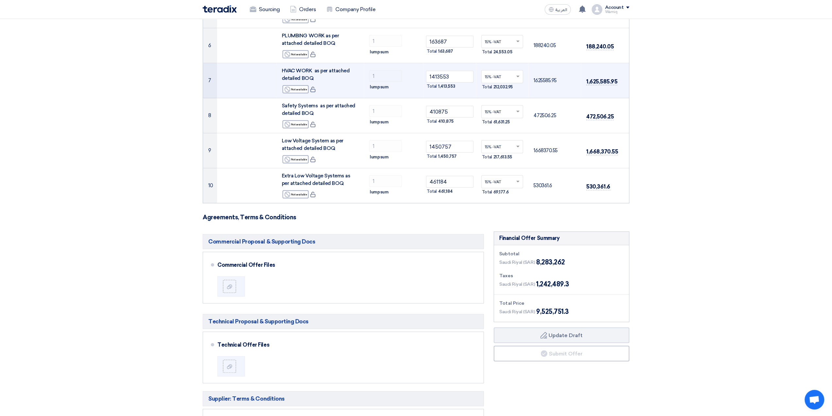
scroll to position [392, 0]
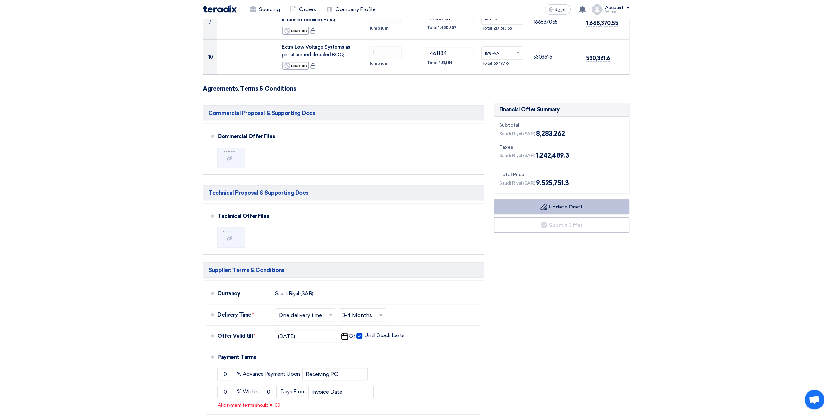
click at [560, 200] on button "Draft Update Draft" at bounding box center [562, 206] width 136 height 16
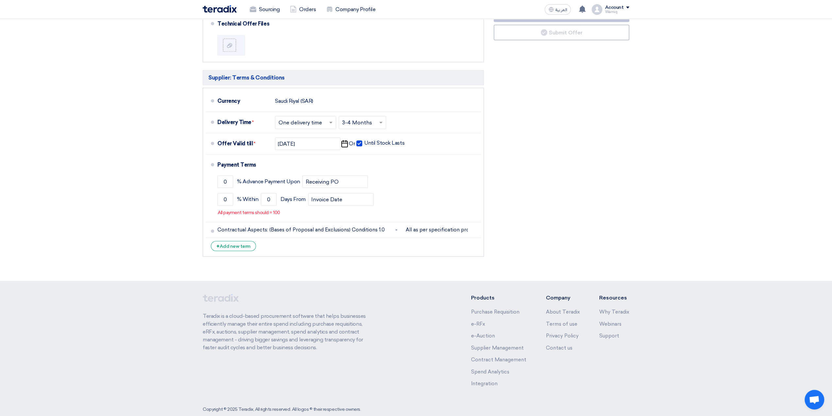
scroll to position [589, 0]
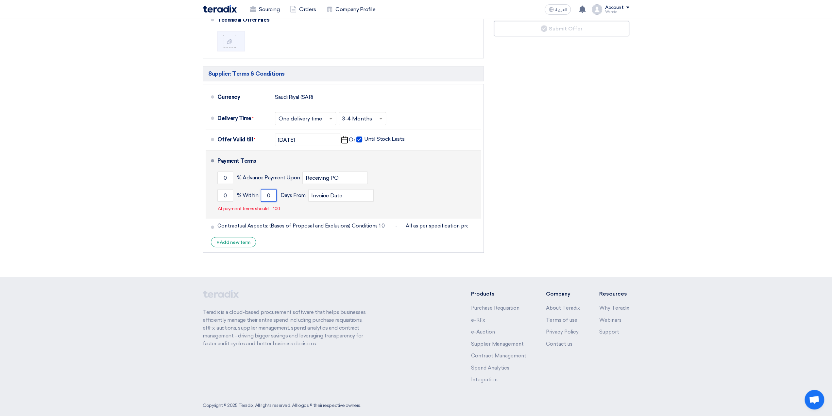
drag, startPoint x: 267, startPoint y: 193, endPoint x: 272, endPoint y: 193, distance: 5.6
click at [272, 193] on input "0" at bounding box center [269, 195] width 16 height 12
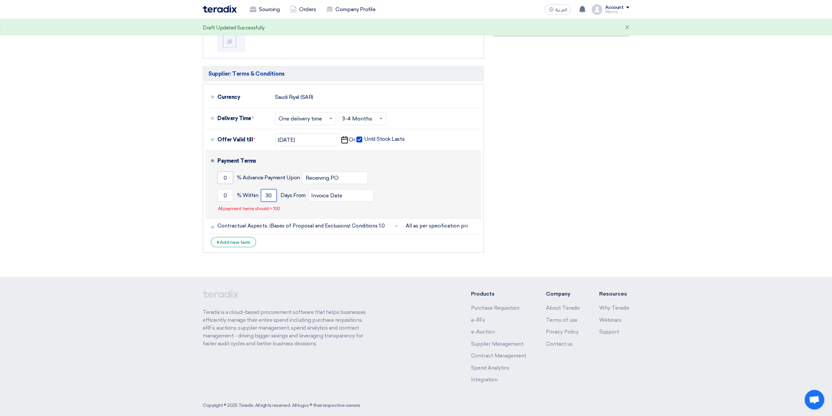
type input "30"
drag, startPoint x: 228, startPoint y: 174, endPoint x: 223, endPoint y: 174, distance: 4.9
click at [223, 174] on input "0" at bounding box center [225, 177] width 16 height 12
type input "30"
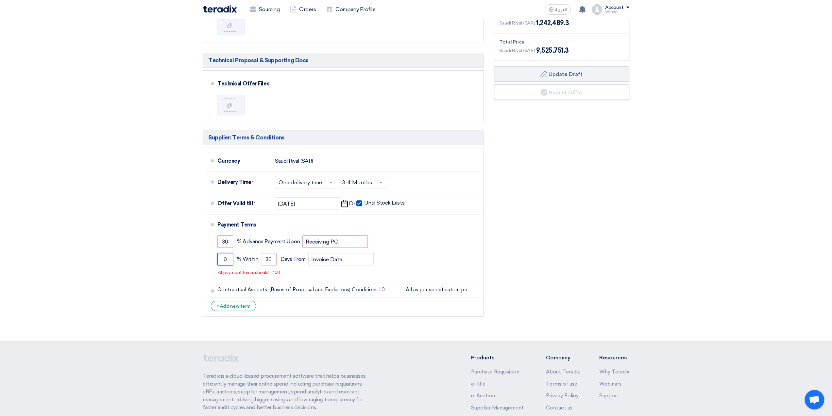
scroll to position [523, 0]
type input "20"
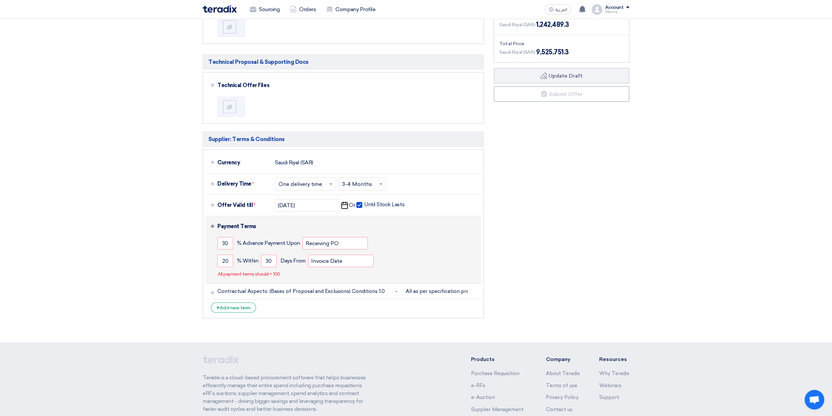
click at [397, 234] on div "30 % Advance Payment Upon Receiving PO" at bounding box center [347, 243] width 261 height 18
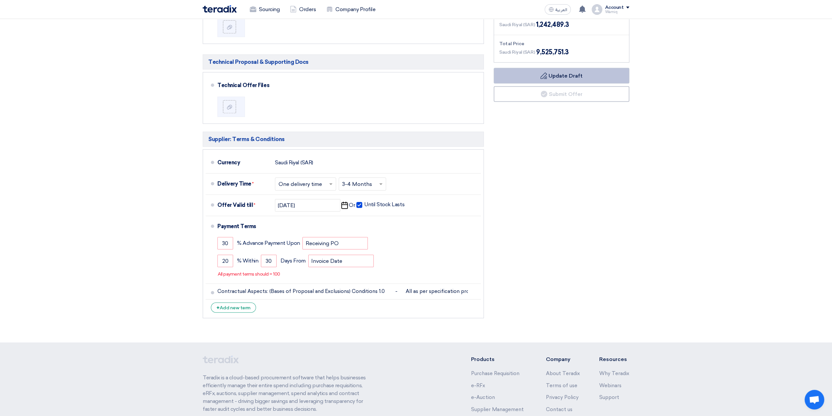
click at [525, 75] on button "Draft Update Draft" at bounding box center [562, 76] width 136 height 16
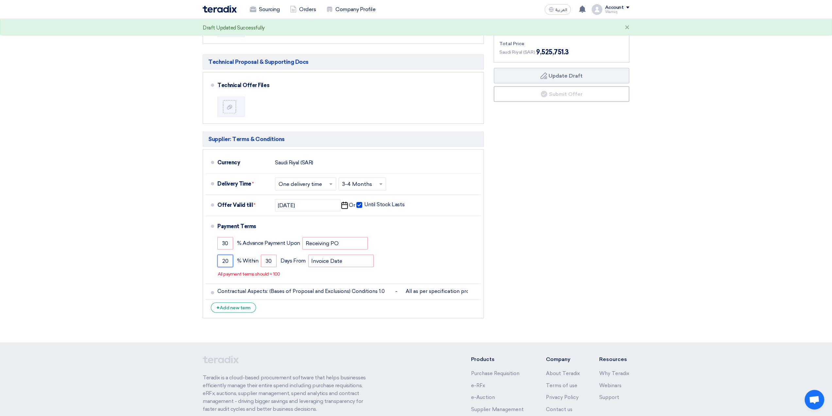
drag, startPoint x: 231, startPoint y: 258, endPoint x: 202, endPoint y: 257, distance: 28.5
click at [202, 257] on div "Commercial Proposal & Supporting Docs Commercial Offer Files" at bounding box center [343, 146] width 291 height 349
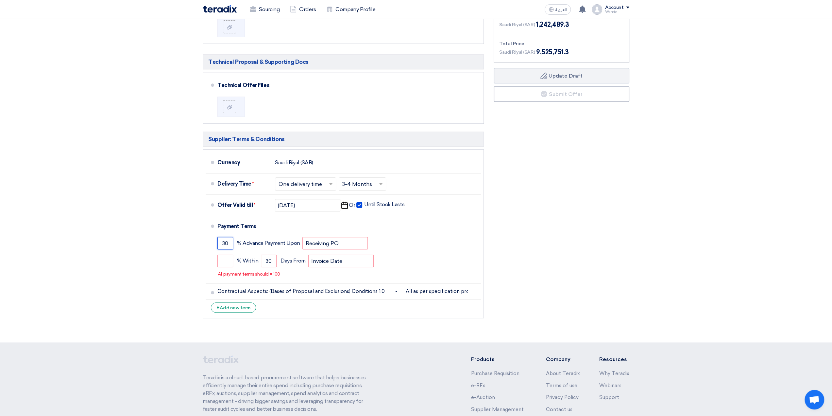
drag, startPoint x: 228, startPoint y: 242, endPoint x: 203, endPoint y: 242, distance: 24.5
click at [202, 242] on div "Commercial Proposal & Supporting Docs Commercial Offer Files" at bounding box center [343, 146] width 291 height 349
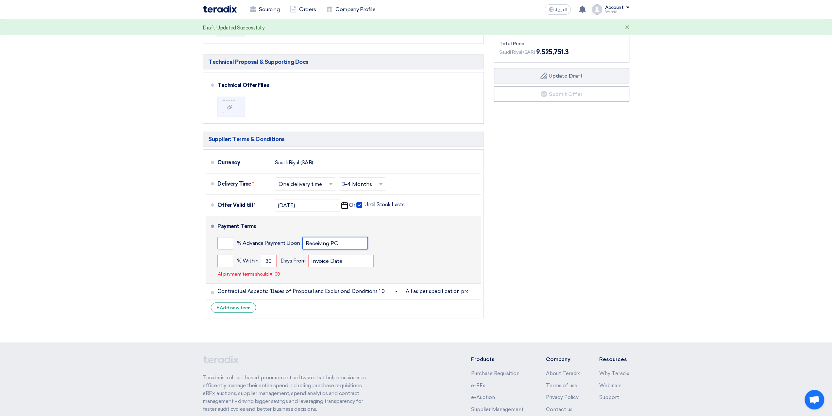
click at [323, 242] on input "Receiving PO" at bounding box center [334, 243] width 65 height 12
drag, startPoint x: 273, startPoint y: 257, endPoint x: 253, endPoint y: 260, distance: 20.1
click at [253, 260] on div "% Within 30 Days From Invoice Date" at bounding box center [347, 261] width 261 height 18
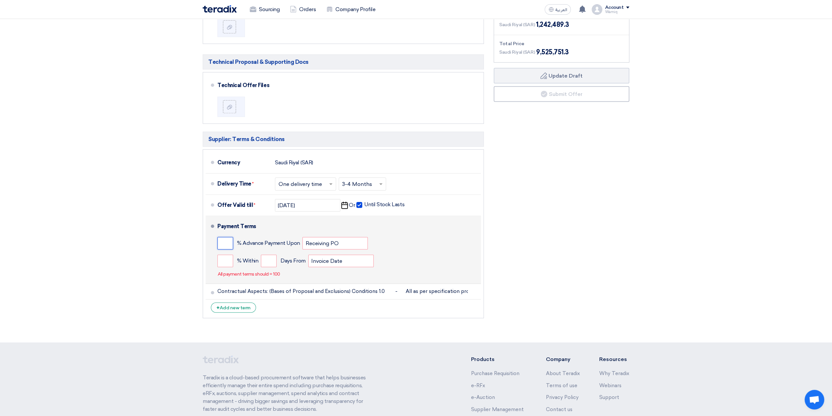
click at [227, 240] on input "number" at bounding box center [225, 243] width 16 height 12
type input "0"
click at [424, 222] on div "Payment Terms" at bounding box center [345, 226] width 256 height 16
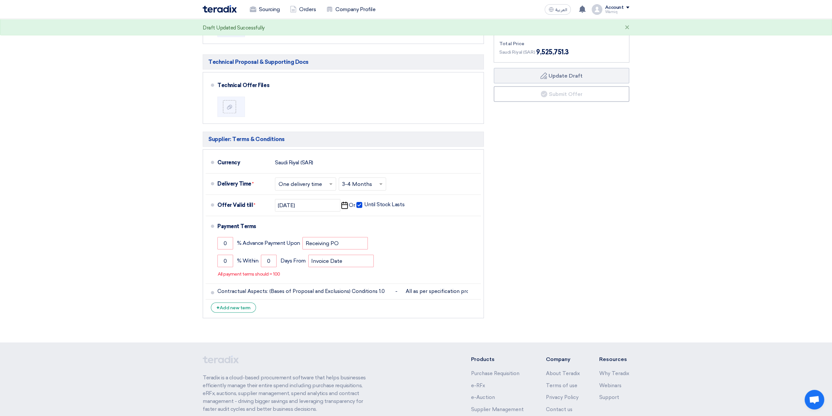
click at [559, 224] on div "Financial Offer Summary Subtotal Saudi Riyal (SAR) 8,283,262 Taxes Draft" at bounding box center [562, 146] width 146 height 349
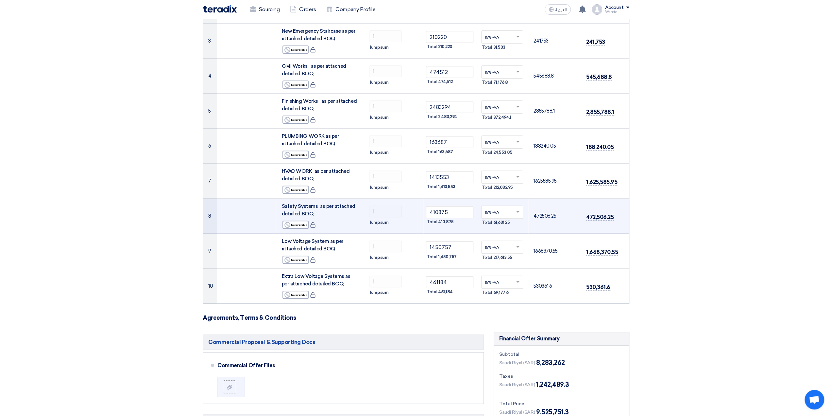
scroll to position [0, 0]
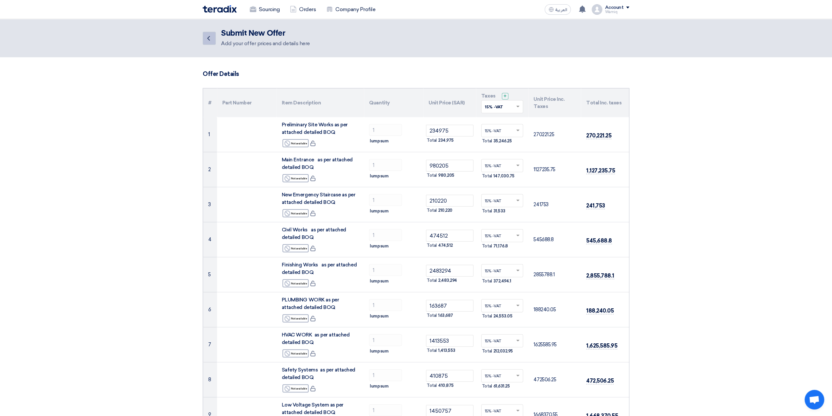
click at [209, 38] on icon "Back" at bounding box center [209, 38] width 8 height 8
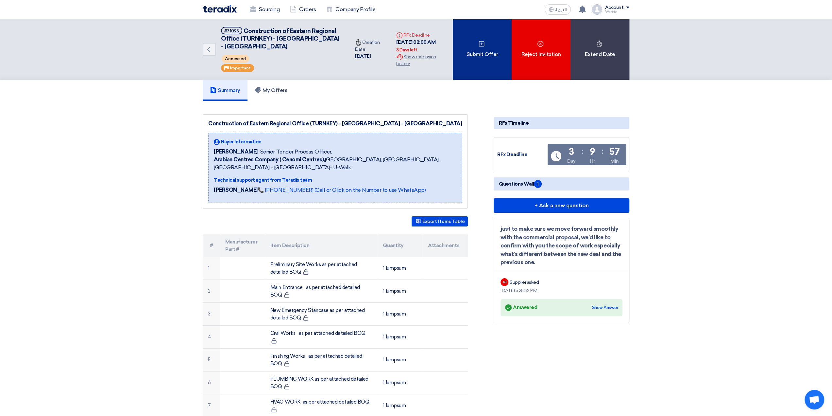
click at [488, 60] on div "Submit Offer" at bounding box center [482, 49] width 59 height 61
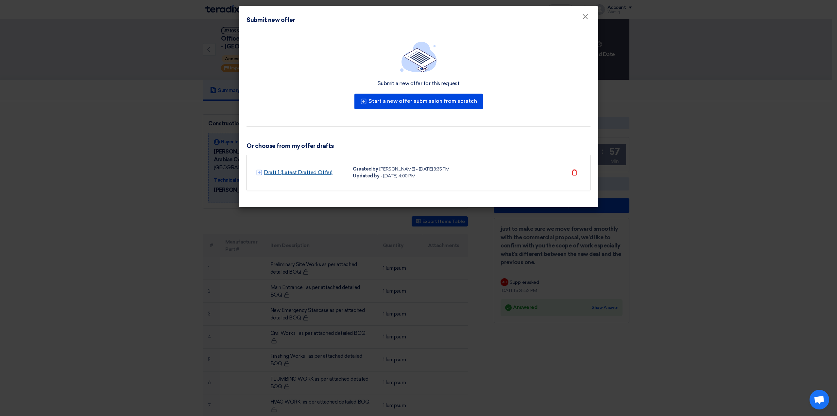
click at [311, 170] on link "Draft 1 (Latest Drafted Offer)" at bounding box center [298, 172] width 69 height 8
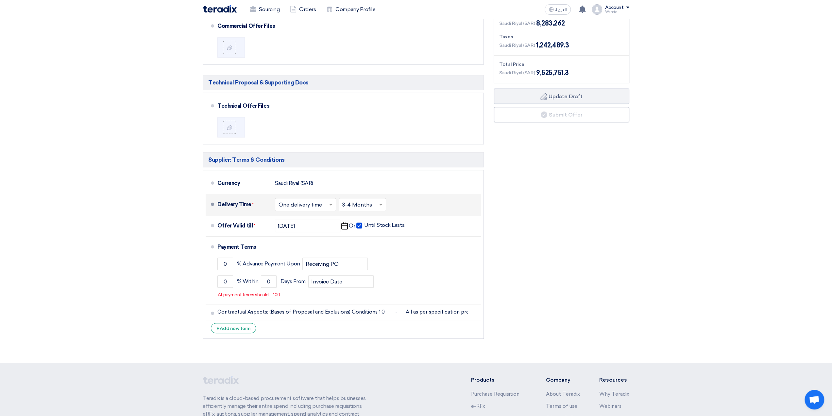
scroll to position [523, 0]
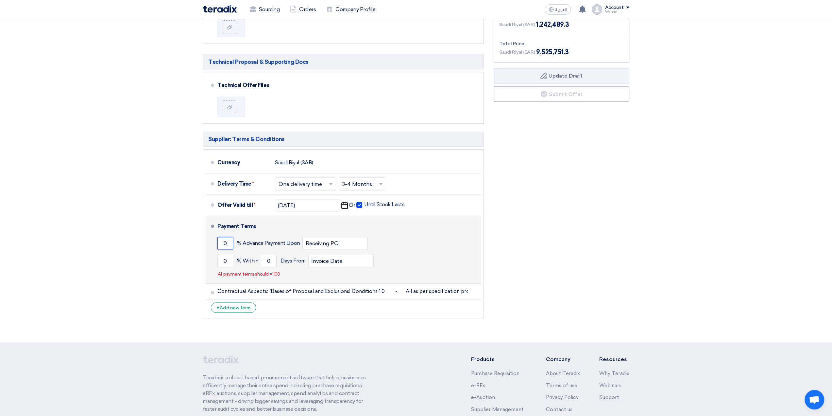
drag, startPoint x: 228, startPoint y: 241, endPoint x: 220, endPoint y: 241, distance: 7.2
click at [220, 241] on input "0" at bounding box center [225, 243] width 16 height 12
type input "100"
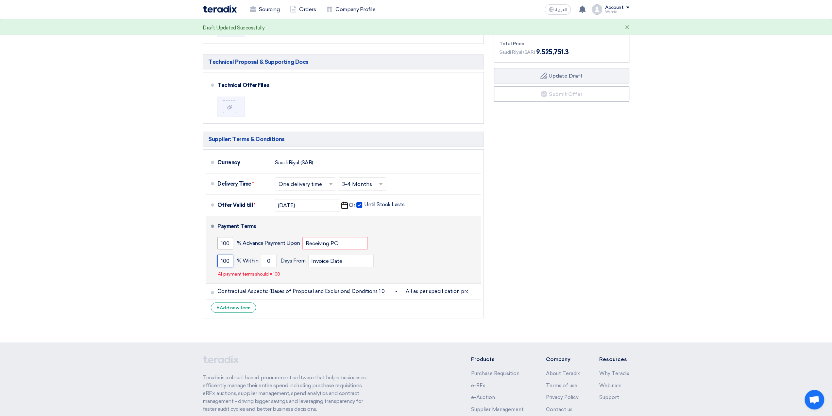
type input "100"
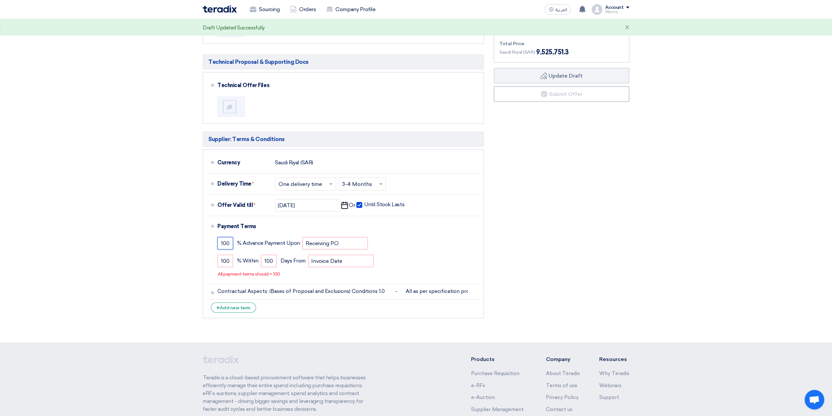
drag, startPoint x: 231, startPoint y: 241, endPoint x: 200, endPoint y: 243, distance: 30.5
click at [200, 243] on div "Commercial Proposal & Supporting Docs Commercial Offer Files" at bounding box center [343, 146] width 291 height 349
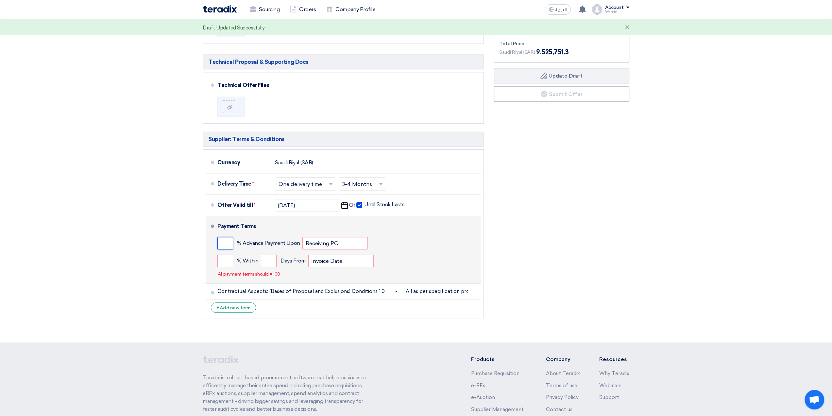
click at [225, 240] on input "number" at bounding box center [225, 243] width 16 height 12
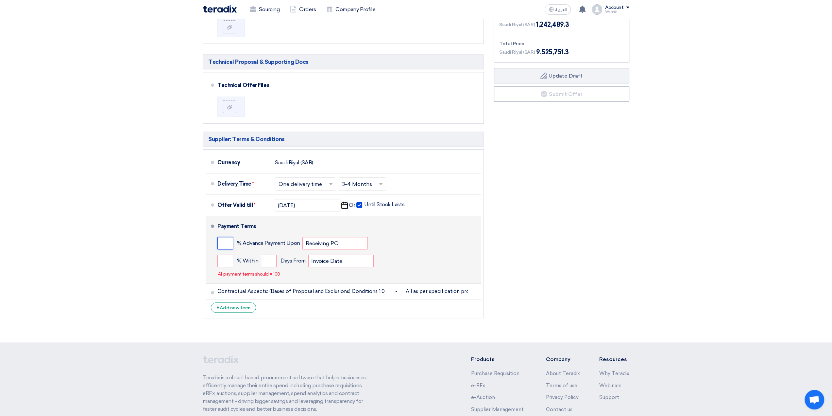
click at [227, 244] on input "number" at bounding box center [225, 243] width 16 height 12
type input "30"
drag, startPoint x: 337, startPoint y: 240, endPoint x: 294, endPoint y: 240, distance: 43.5
click at [294, 240] on div "30 % Advance Payment Upon Against" at bounding box center [347, 243] width 261 height 18
paste input "promissory note"
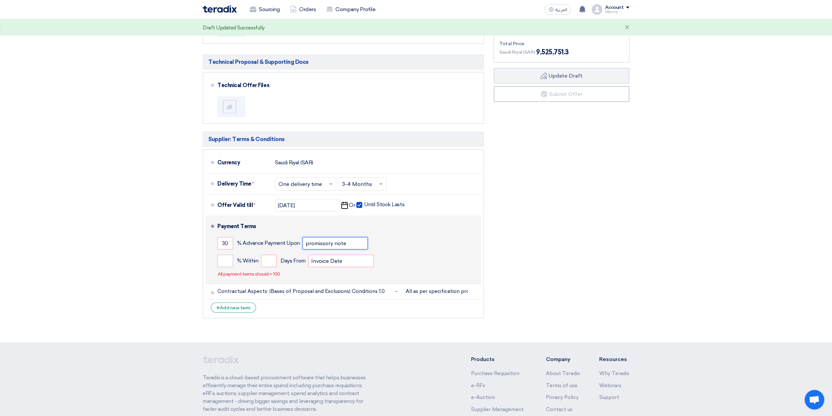
type input "promissory note"
click at [223, 255] on input "number" at bounding box center [225, 260] width 16 height 12
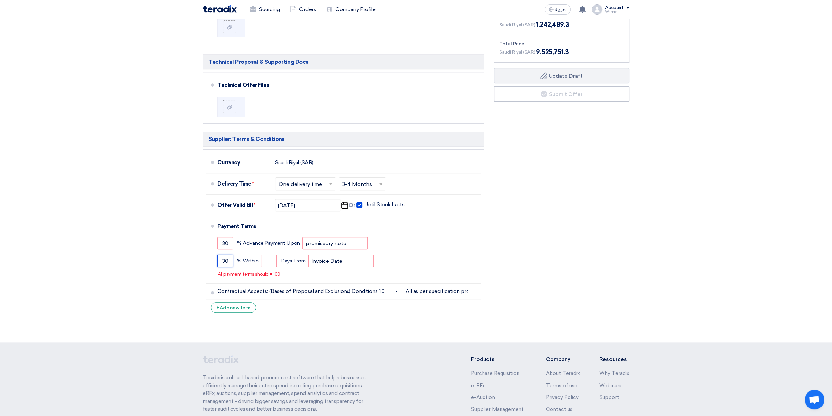
type input "30"
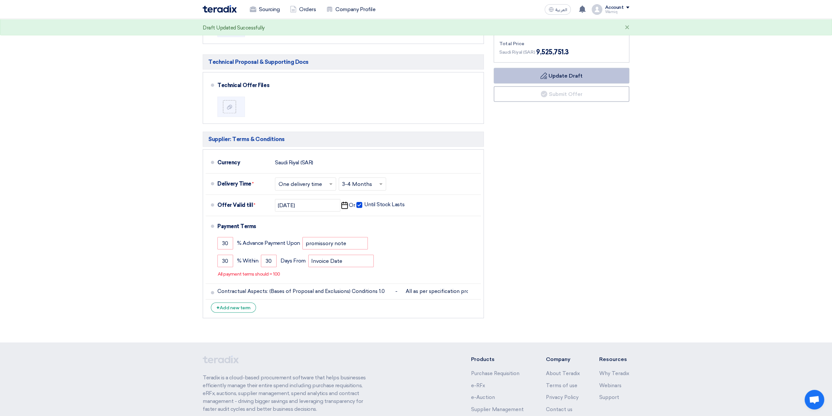
click at [549, 71] on button "Draft Update Draft" at bounding box center [562, 76] width 136 height 16
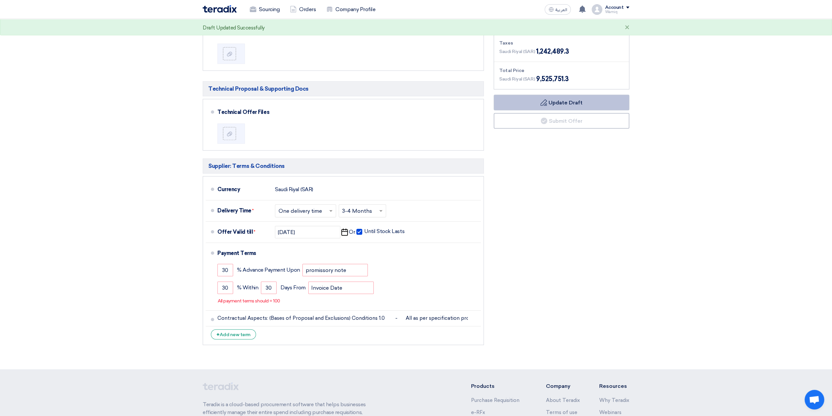
scroll to position [491, 0]
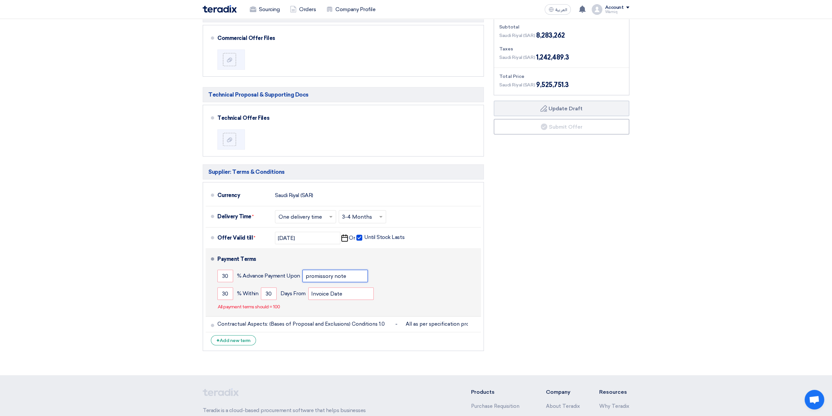
drag, startPoint x: 358, startPoint y: 273, endPoint x: 301, endPoint y: 272, distance: 56.6
click at [301, 272] on div "30 % Advance Payment Upon promissory note" at bounding box center [347, 276] width 261 height 18
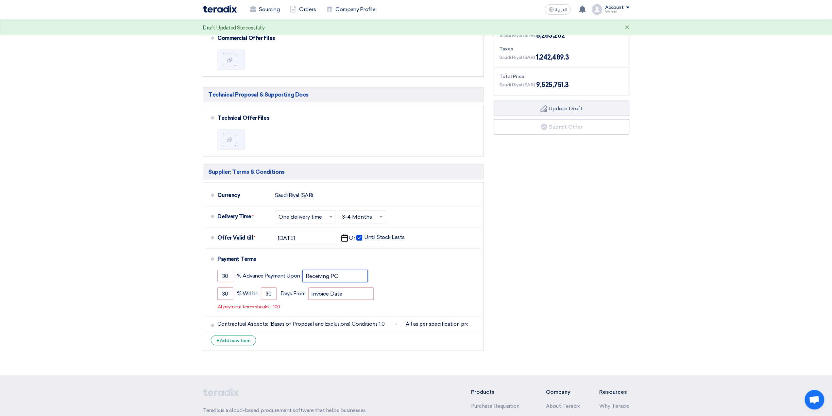
type input "Receiving PO"
click at [566, 106] on button "Draft Update Draft" at bounding box center [562, 108] width 136 height 16
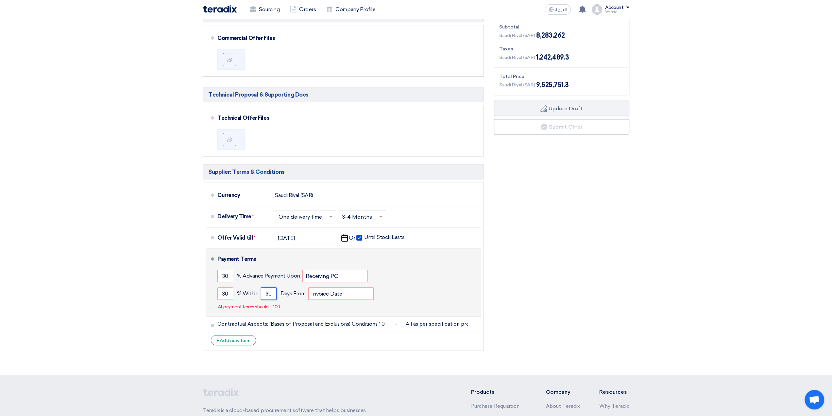
drag, startPoint x: 265, startPoint y: 291, endPoint x: 271, endPoint y: 290, distance: 5.6
click at [271, 290] on input "30" at bounding box center [269, 293] width 16 height 12
type input "15"
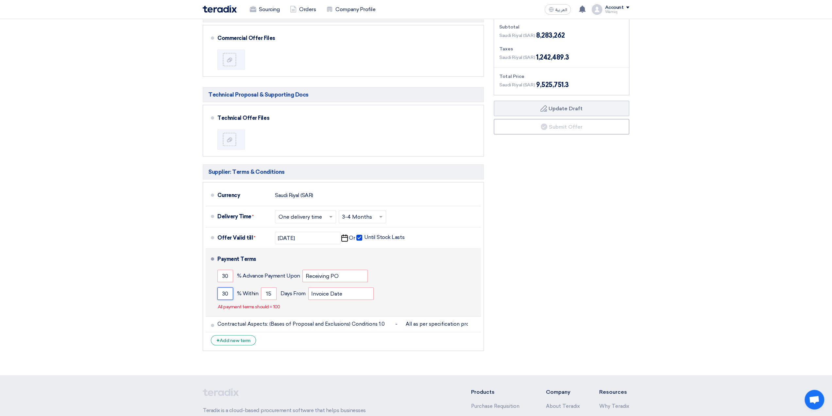
drag, startPoint x: 223, startPoint y: 291, endPoint x: 228, endPoint y: 290, distance: 5.6
click at [228, 290] on input "30" at bounding box center [225, 293] width 16 height 12
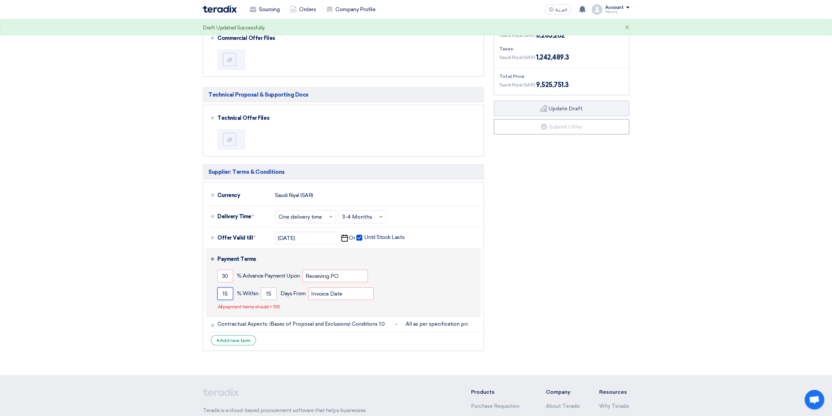
type input "15"
drag, startPoint x: 266, startPoint y: 291, endPoint x: 274, endPoint y: 291, distance: 7.8
click at [274, 291] on input "15" at bounding box center [269, 293] width 16 height 12
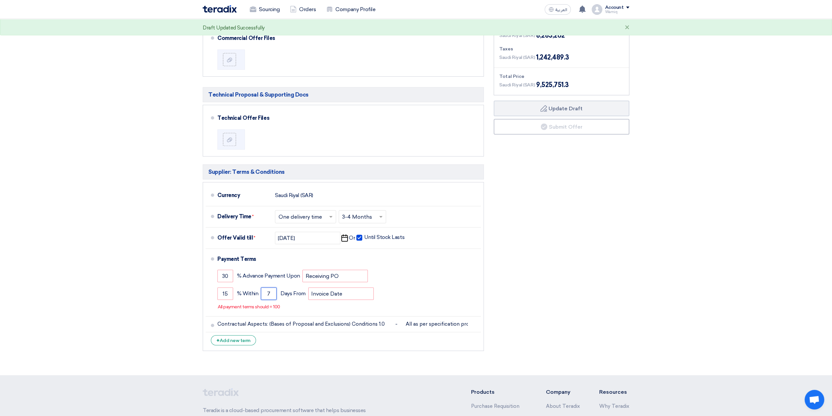
type input "7"
click at [323, 350] on div "Commercial Proposal & Supporting Docs Commercial Offer Files" at bounding box center [343, 179] width 291 height 349
click at [556, 109] on button "Draft Update Draft" at bounding box center [562, 108] width 136 height 16
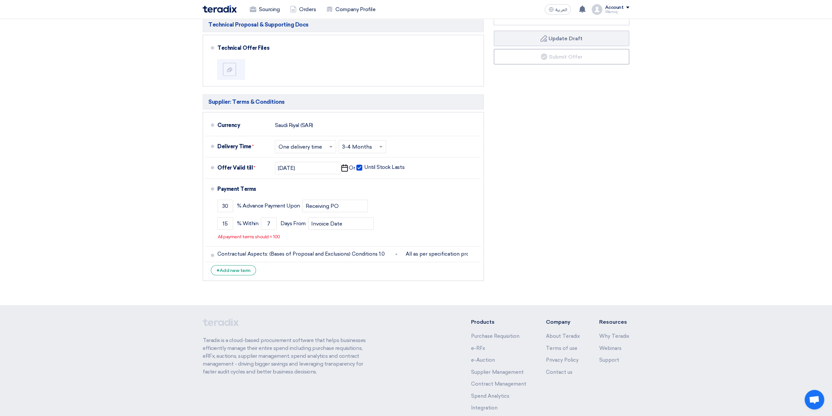
scroll to position [497, 0]
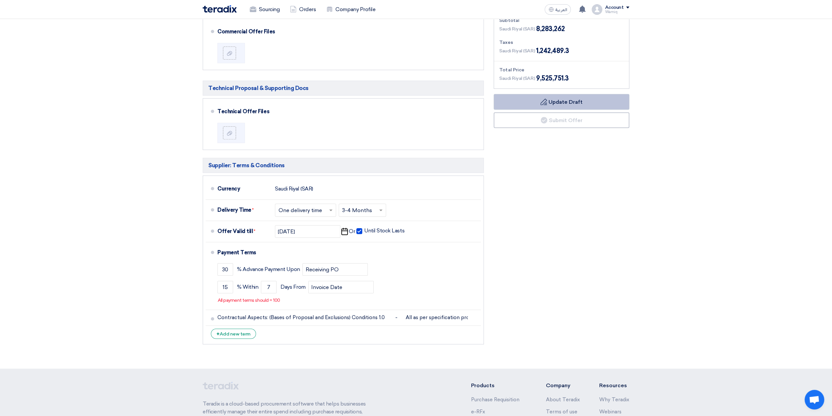
click at [577, 102] on button "Draft Update Draft" at bounding box center [562, 102] width 136 height 16
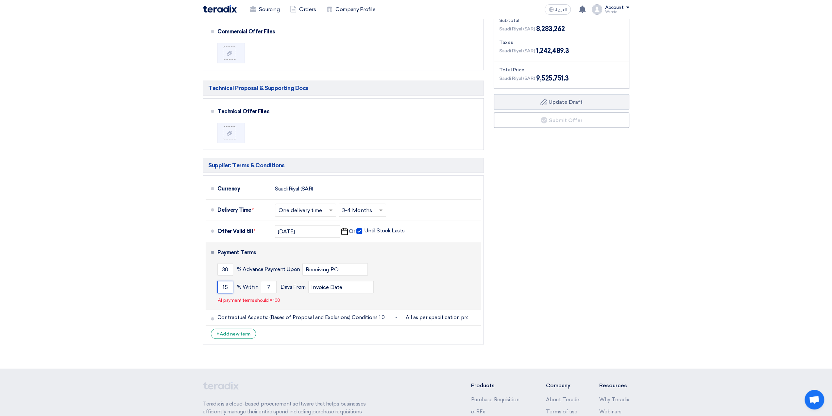
drag, startPoint x: 223, startPoint y: 286, endPoint x: 229, endPoint y: 286, distance: 5.9
click at [229, 286] on input "15" at bounding box center [225, 287] width 16 height 12
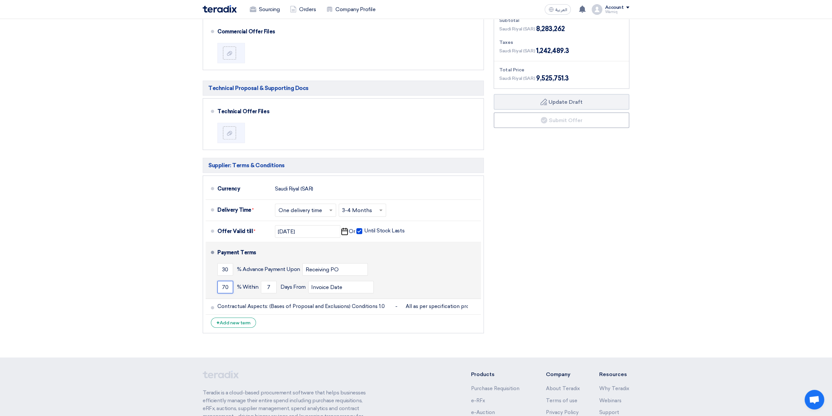
type input "70"
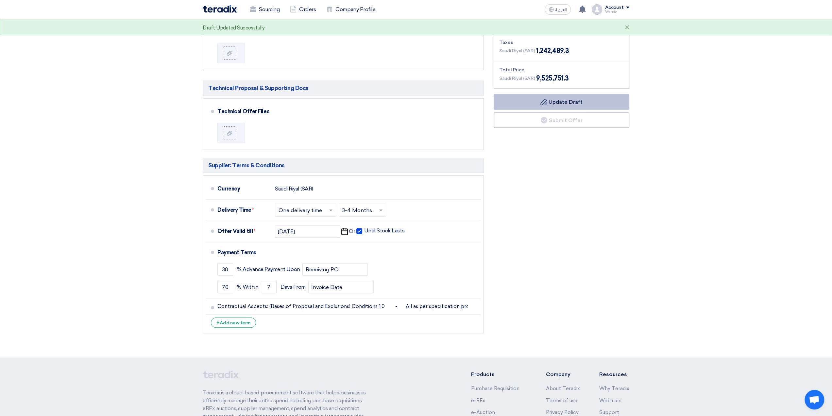
click at [561, 101] on button "Draft Update Draft" at bounding box center [562, 102] width 136 height 16
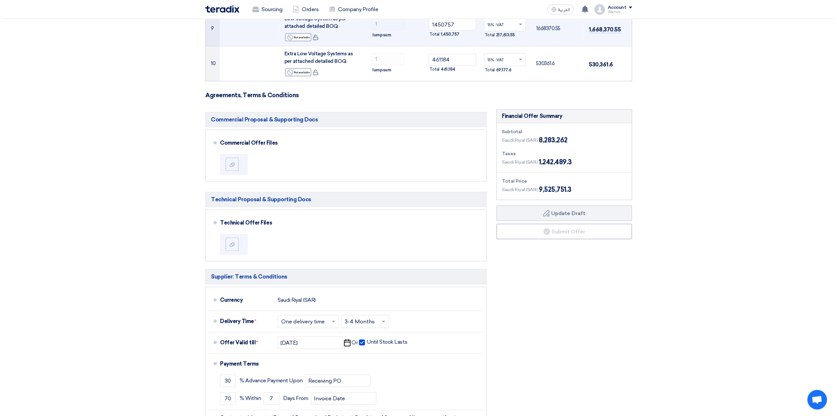
scroll to position [458, 0]
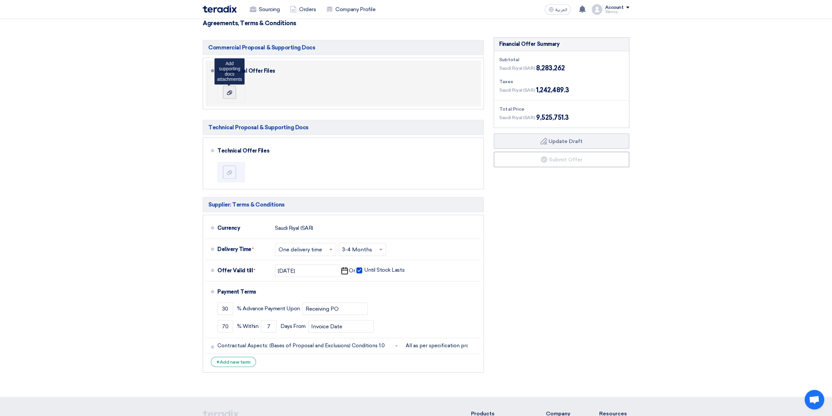
click at [228, 90] on icon at bounding box center [229, 92] width 5 height 5
click at [0, 0] on input "file" at bounding box center [0, 0] width 0 height 0
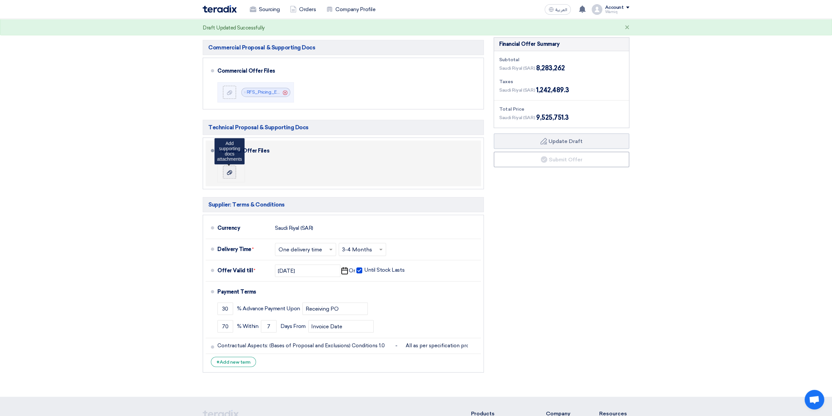
click at [232, 170] on div at bounding box center [230, 172] width 8 height 7
click at [0, 0] on input "file" at bounding box center [0, 0] width 0 height 0
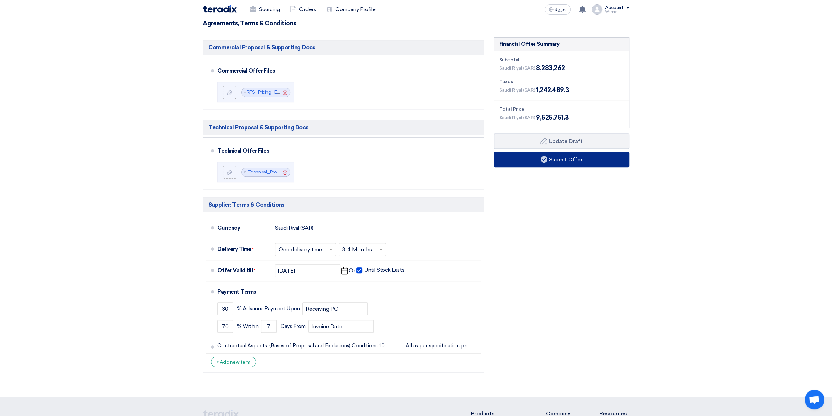
click at [560, 161] on button "Submit Offer" at bounding box center [562, 159] width 136 height 16
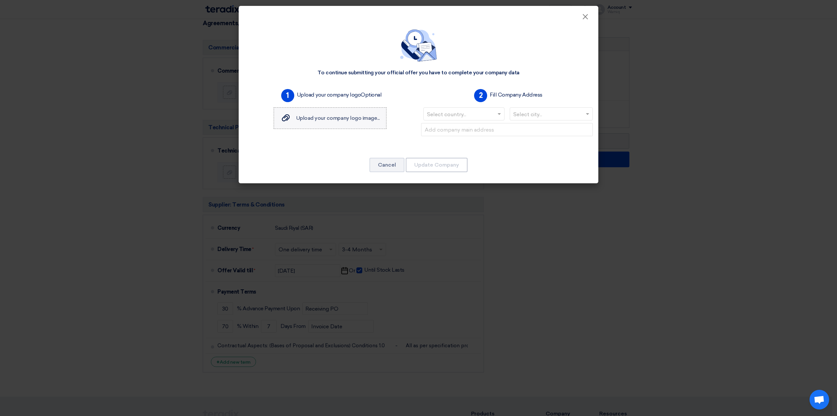
click at [336, 118] on span "Upload your company logo image..." at bounding box center [337, 118] width 83 height 6
click at [0, 0] on input "Upload your company logo image... Upload your company logo image..." at bounding box center [0, 0] width 0 height 0
click at [469, 115] on input "text" at bounding box center [460, 114] width 67 height 11
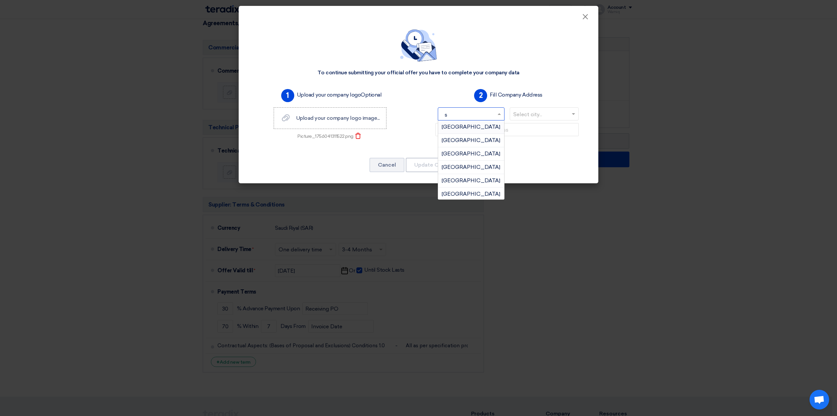
type input "sa"
click at [471, 166] on span "Saudi Arabia" at bounding box center [471, 167] width 59 height 6
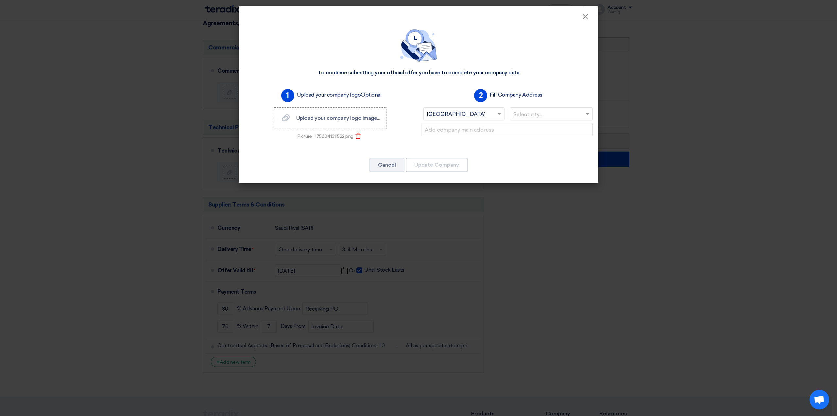
click at [534, 114] on input "text" at bounding box center [548, 114] width 70 height 11
type input "ri"
click at [537, 129] on span "Riyadh" at bounding box center [551, 127] width 59 height 6
click at [537, 129] on input "text" at bounding box center [507, 129] width 172 height 13
paste input "Tahlia Street, Aknaz Tower 2nd Floor Room 16, P.O.BOX 300530, RIYADH 11372"
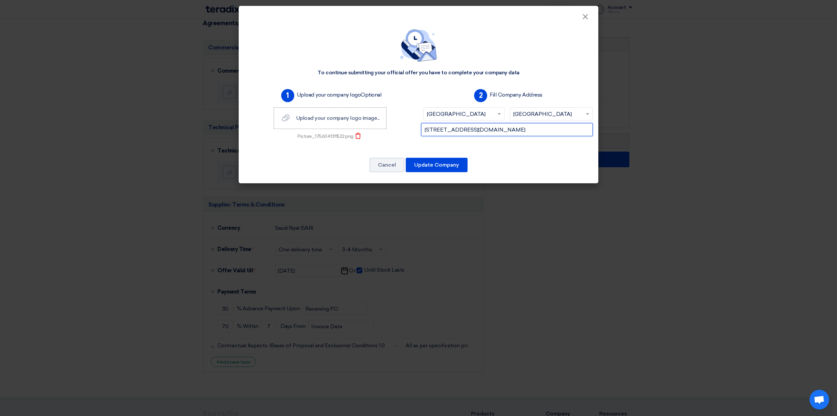
scroll to position [0, 37]
type input "Tahlia Street, Aknaz Tower 2nd Floor Room 16, P.O.BOX 300530, RIYADH 11372"
click at [435, 166] on button "Update Company" at bounding box center [437, 165] width 62 height 14
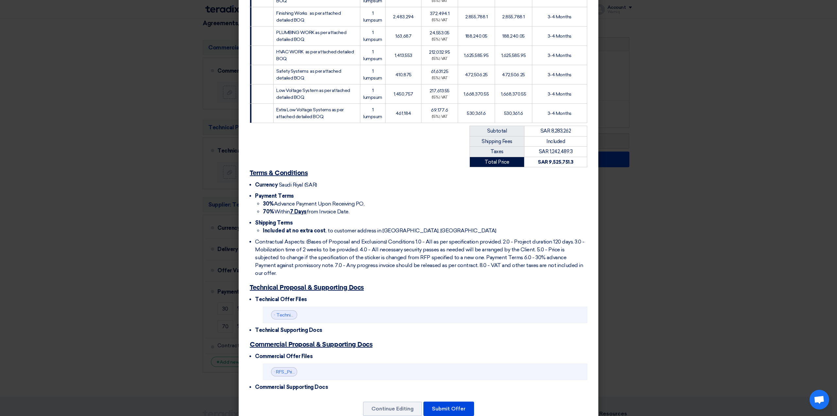
scroll to position [197, 0]
click at [453, 401] on button "Submit Offer" at bounding box center [448, 408] width 51 height 14
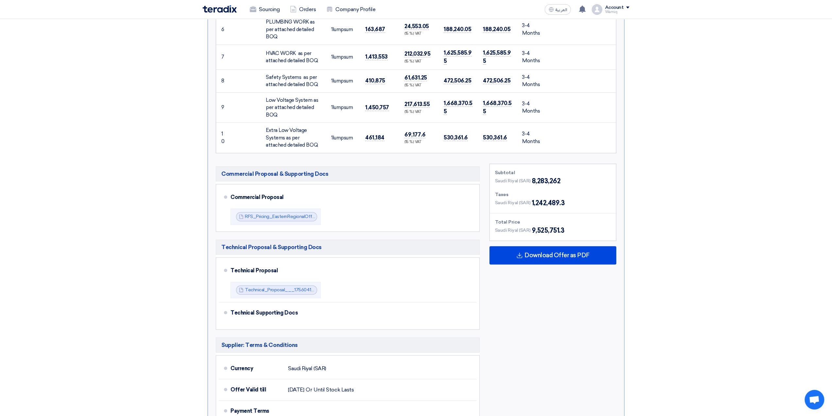
scroll to position [360, 0]
click at [557, 251] on span "Download Offer as PDF" at bounding box center [557, 254] width 65 height 6
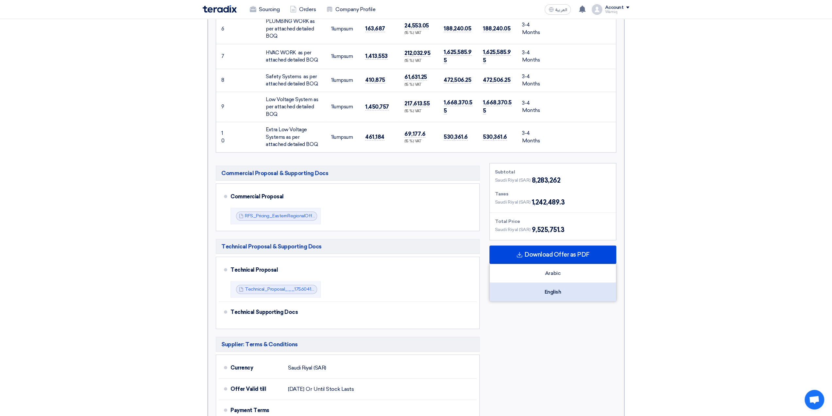
click at [553, 283] on div "English" at bounding box center [553, 292] width 126 height 18
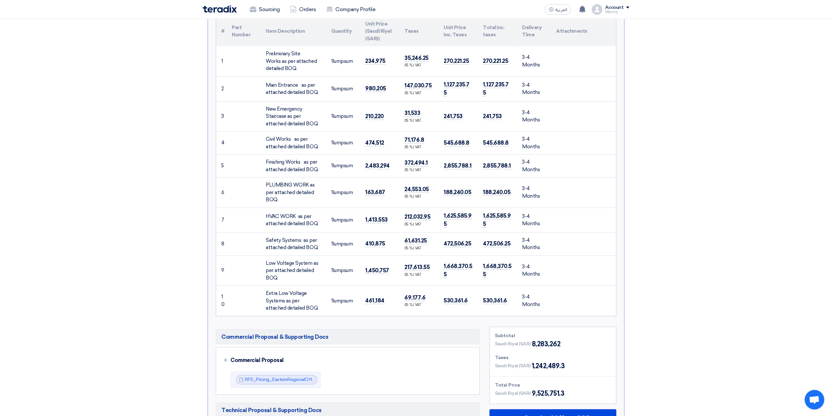
scroll to position [33, 0]
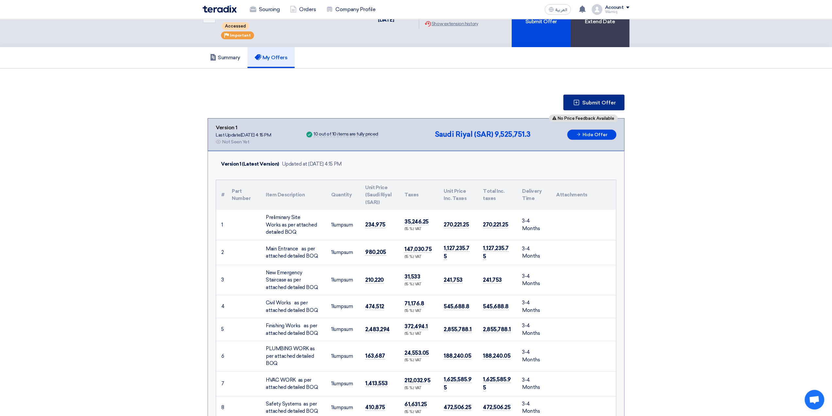
click at [596, 100] on span "Submit Offer" at bounding box center [599, 102] width 34 height 5
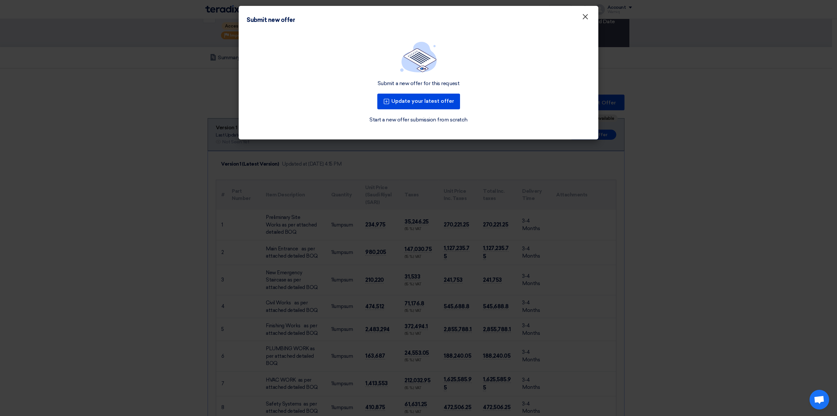
click at [584, 18] on span "×" at bounding box center [585, 18] width 7 height 13
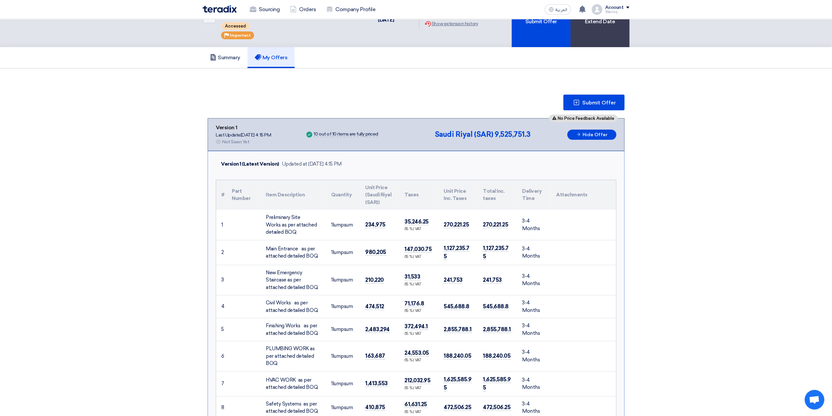
scroll to position [0, 0]
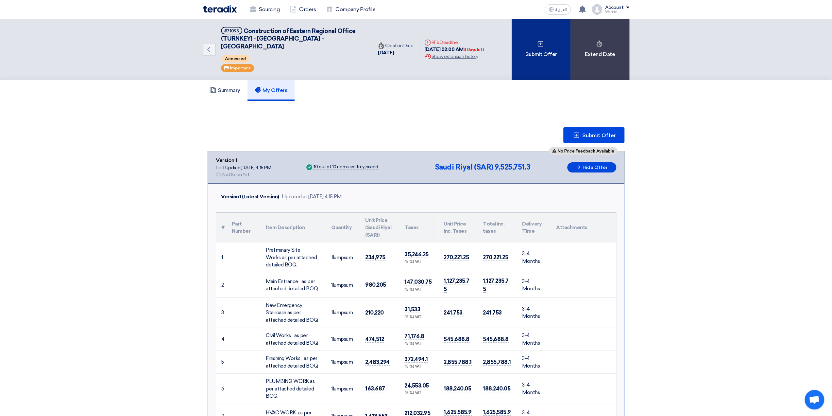
click at [543, 42] on icon at bounding box center [540, 44] width 7 height 7
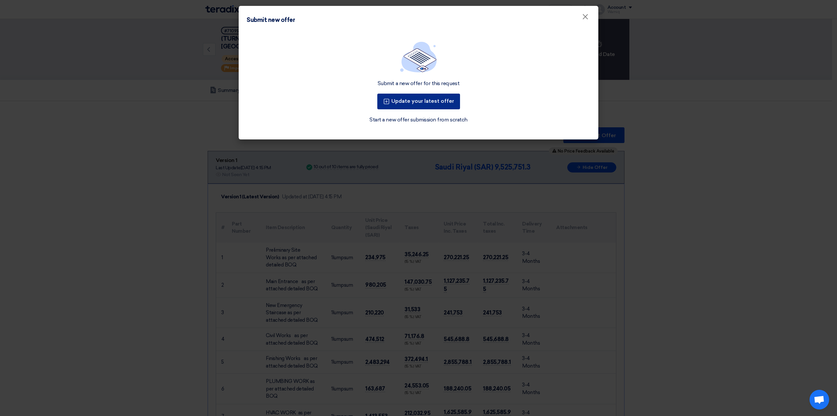
click at [424, 98] on button "Update your latest offer" at bounding box center [418, 102] width 83 height 16
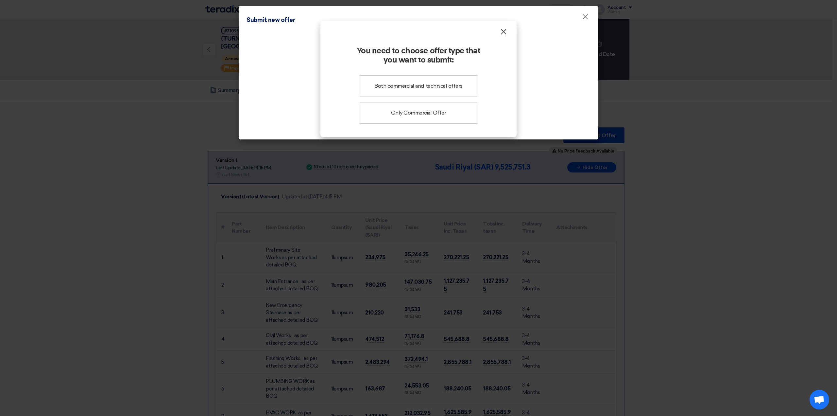
click at [503, 30] on span "×" at bounding box center [503, 33] width 7 height 13
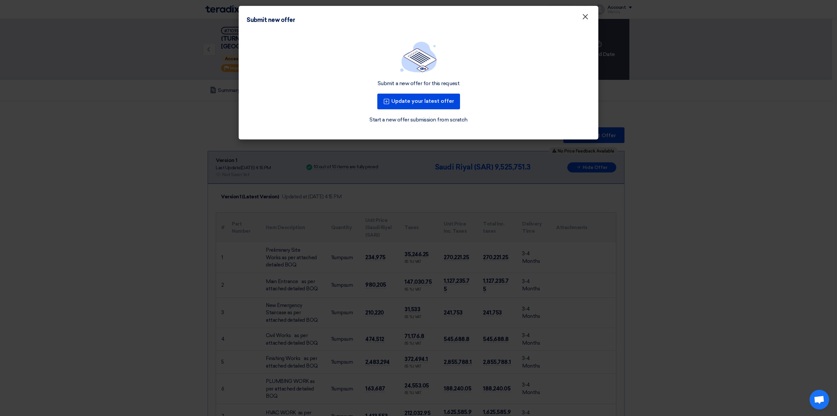
click at [587, 16] on span "×" at bounding box center [585, 18] width 7 height 13
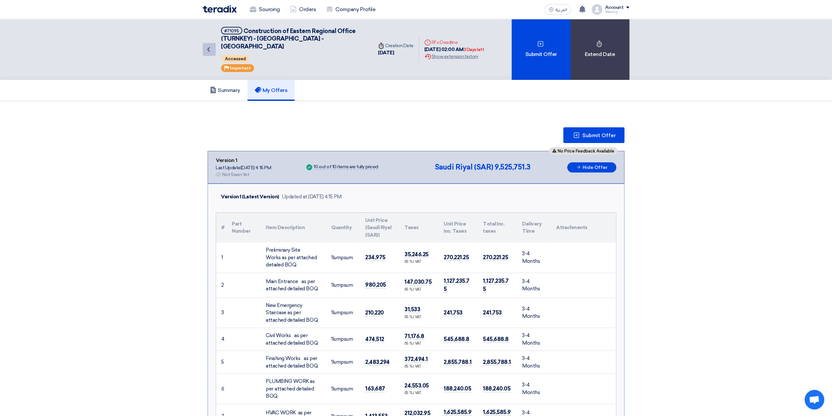
click at [211, 45] on icon "Back" at bounding box center [209, 49] width 8 height 8
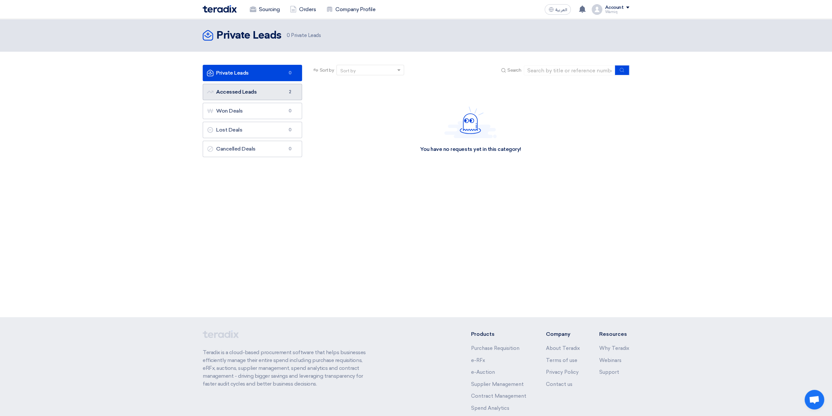
click at [279, 89] on link "Accessed Leads Accessed Leads 2" at bounding box center [252, 92] width 99 height 16
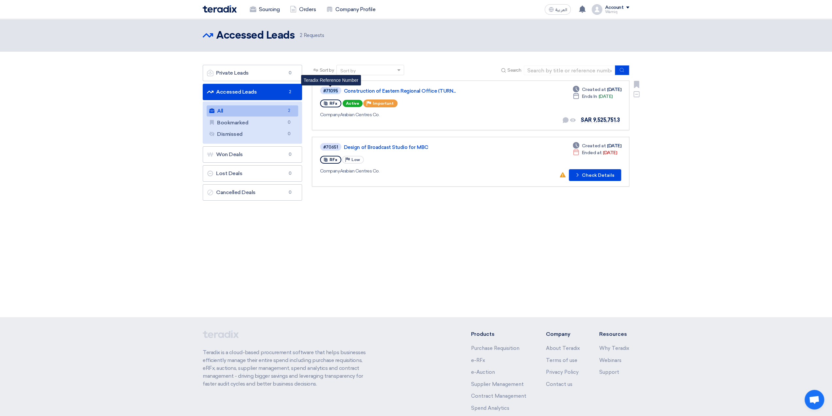
drag, startPoint x: 323, startPoint y: 90, endPoint x: 337, endPoint y: 90, distance: 14.4
click at [337, 90] on div "#71095" at bounding box center [330, 91] width 15 height 4
copy div "#71095"
click at [384, 92] on link "Construction of Eastern Regional Office (TURN..." at bounding box center [426, 91] width 164 height 6
